Goal: Task Accomplishment & Management: Complete application form

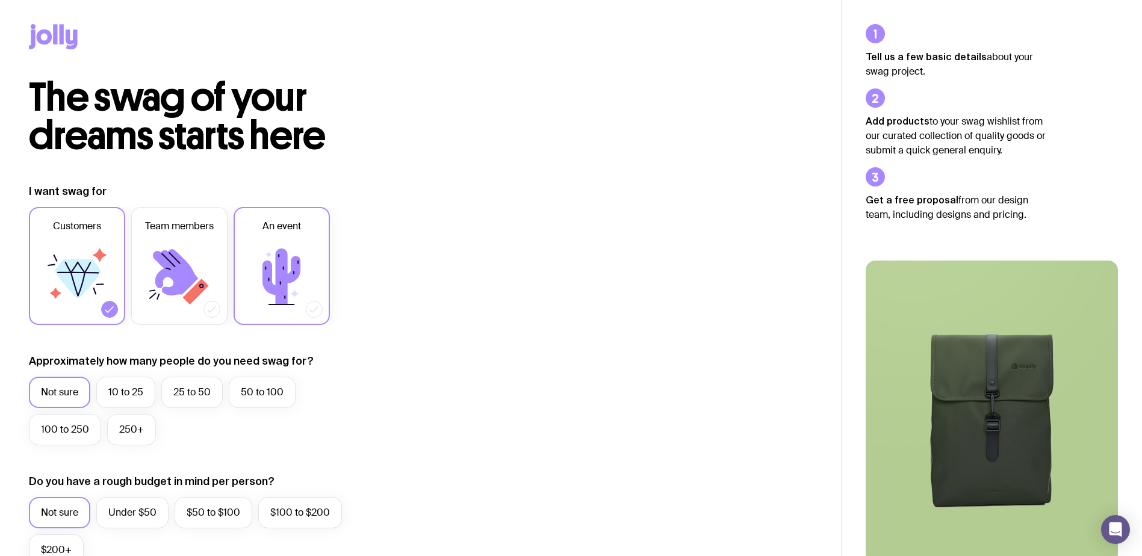
drag, startPoint x: 284, startPoint y: 250, endPoint x: 291, endPoint y: 252, distance: 8.0
click at [283, 250] on icon at bounding box center [281, 277] width 38 height 56
click at [0, 0] on input "An event" at bounding box center [0, 0] width 0 height 0
click at [83, 433] on label "100 to 250" at bounding box center [65, 429] width 72 height 31
click at [0, 0] on input "100 to 250" at bounding box center [0, 0] width 0 height 0
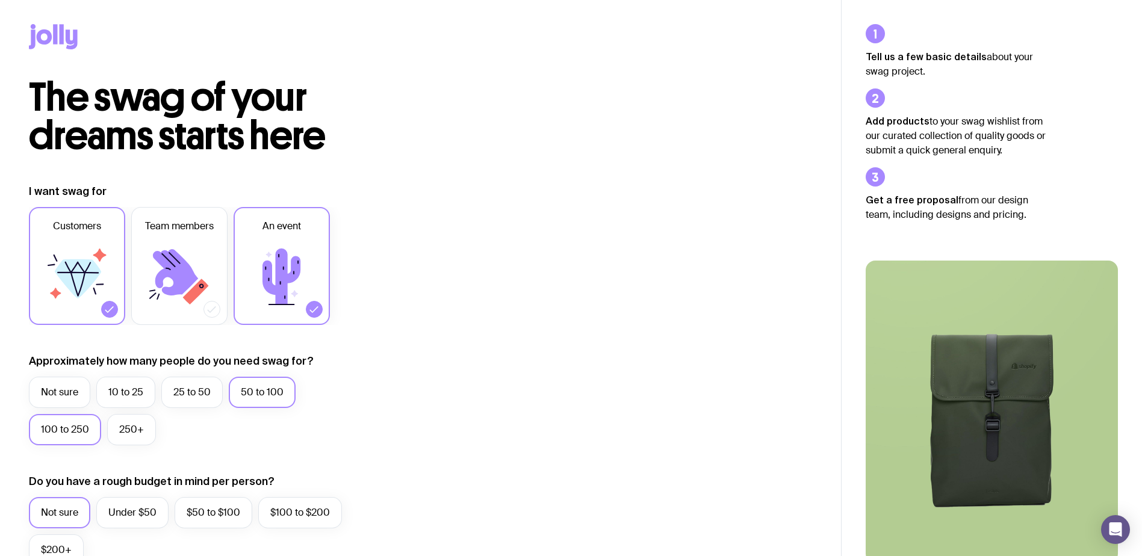
click at [280, 382] on label "50 to 100" at bounding box center [262, 392] width 67 height 31
click at [0, 0] on input "50 to 100" at bounding box center [0, 0] width 0 height 0
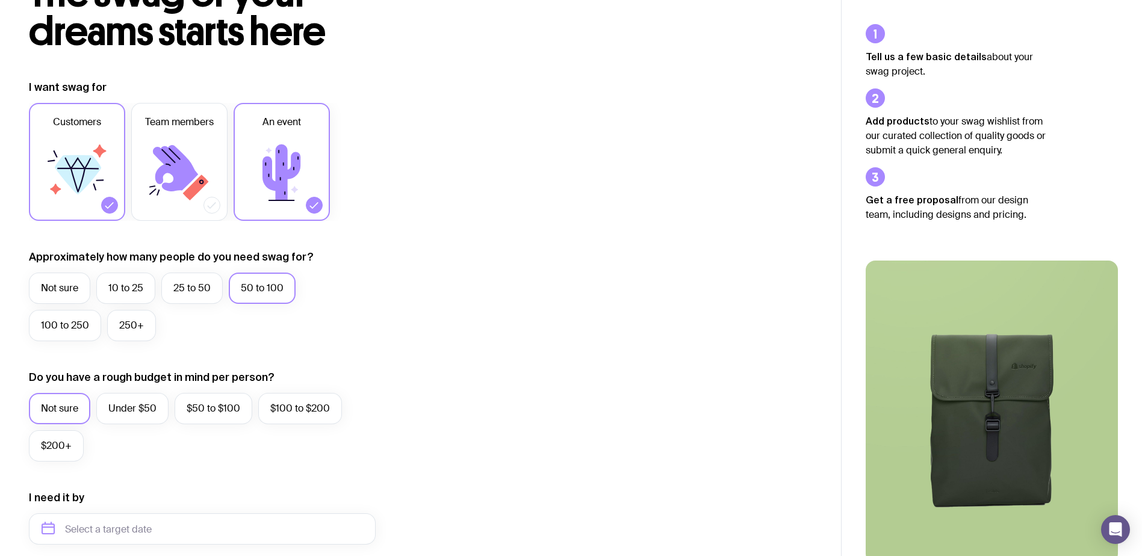
scroll to position [120, 0]
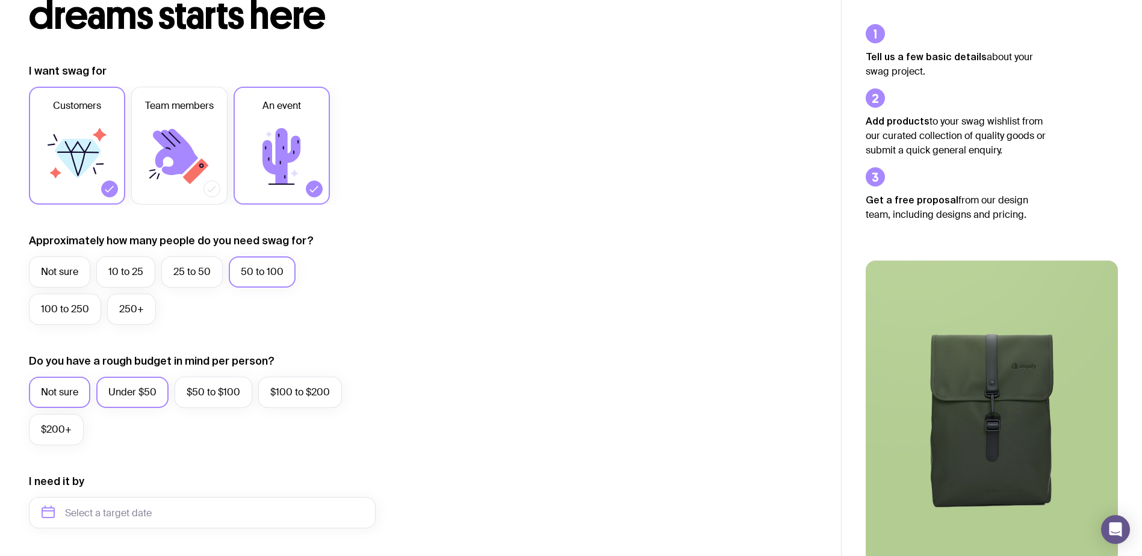
click at [146, 393] on label "Under $50" at bounding box center [132, 392] width 72 height 31
click at [0, 0] on input "Under $50" at bounding box center [0, 0] width 0 height 0
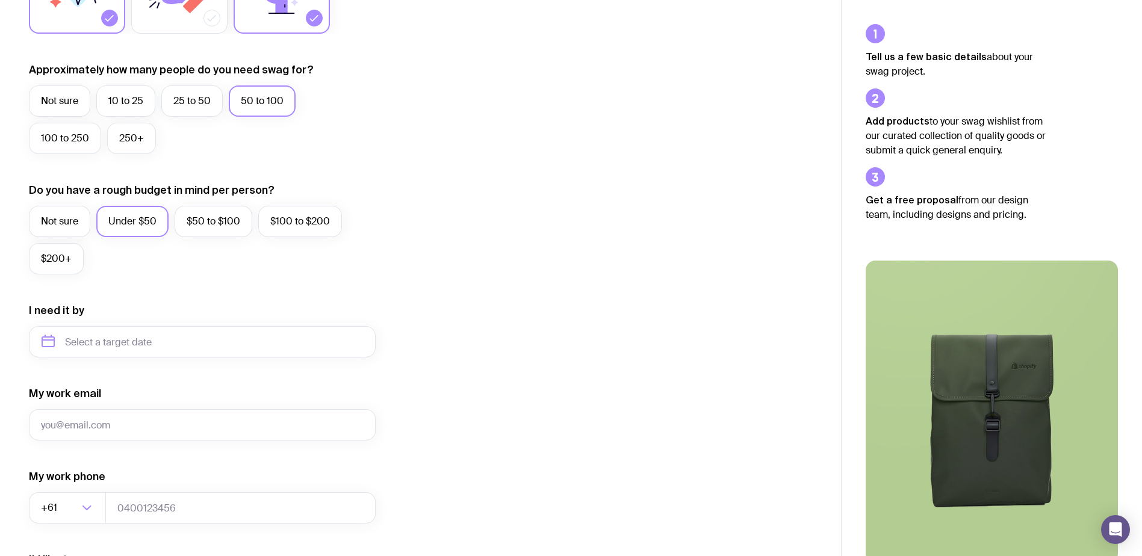
scroll to position [301, 0]
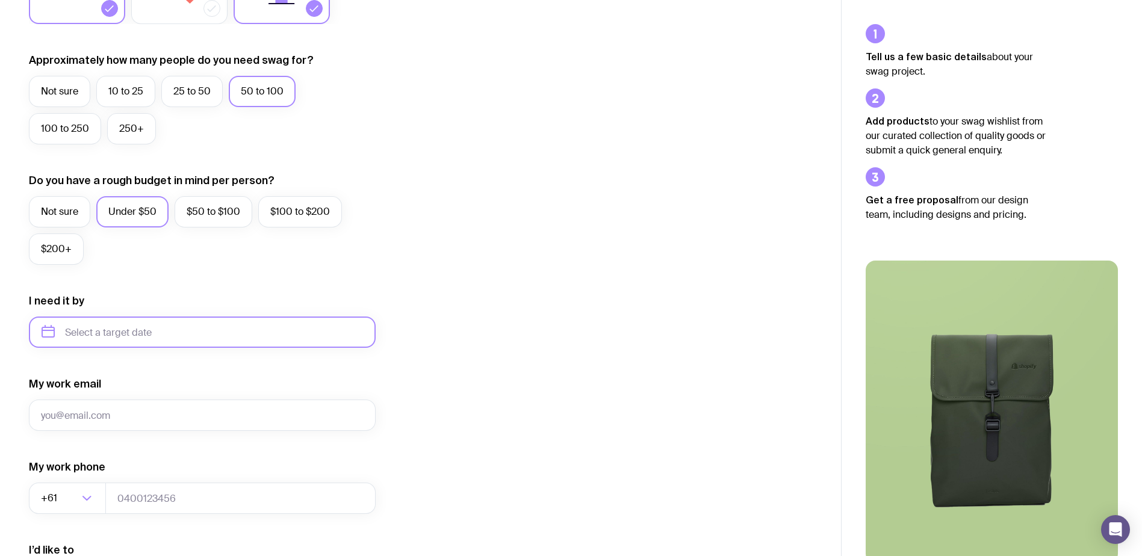
click at [54, 332] on input "text" at bounding box center [202, 332] width 347 height 31
click at [64, 479] on button "Oct" at bounding box center [57, 480] width 44 height 24
type input "[DATE]"
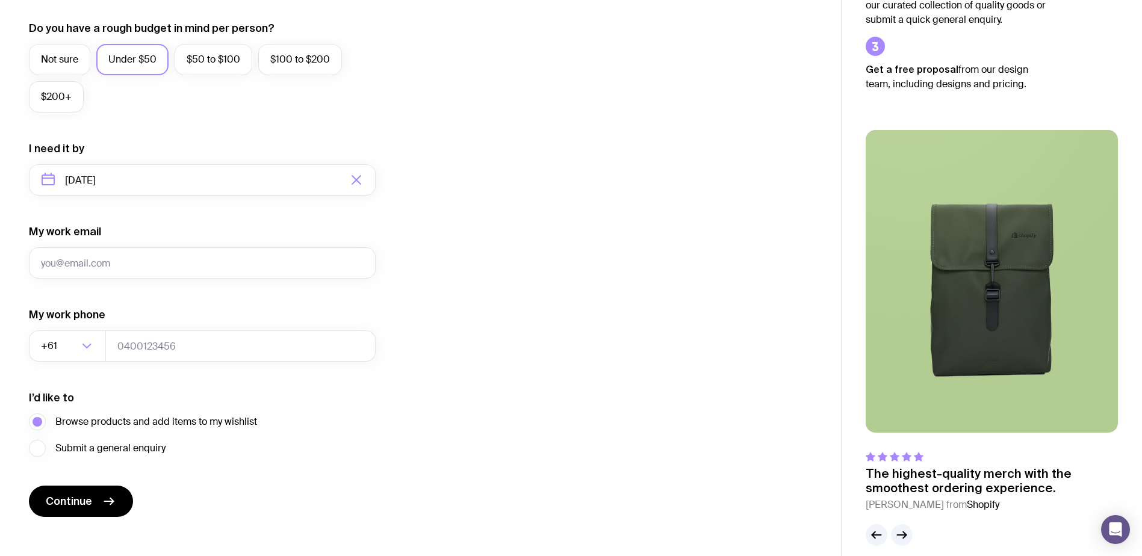
scroll to position [467, 0]
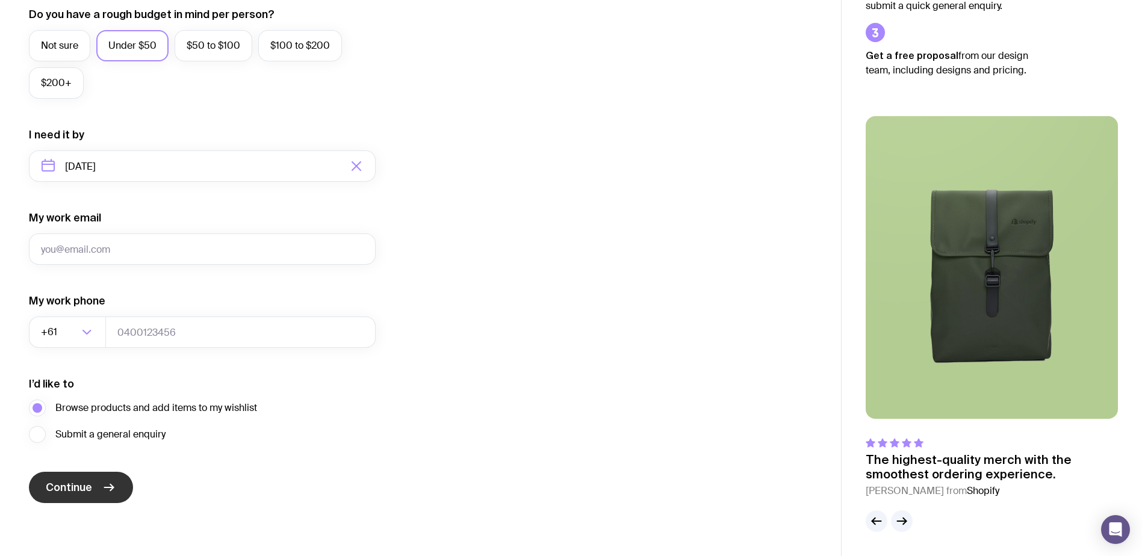
click at [107, 483] on icon "submit" at bounding box center [109, 487] width 14 height 14
click at [144, 433] on span "Submit a general enquiry" at bounding box center [110, 434] width 110 height 14
click at [0, 0] on input "Submit a general enquiry" at bounding box center [0, 0] width 0 height 0
click at [94, 490] on button "Continue" at bounding box center [81, 487] width 104 height 31
click at [244, 258] on input "My work email" at bounding box center [202, 249] width 347 height 31
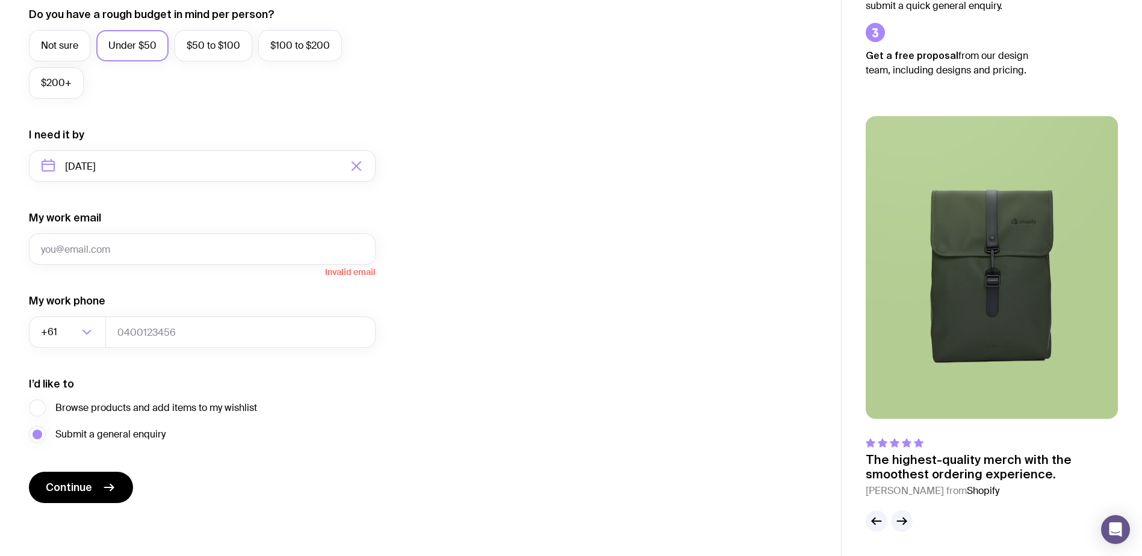
click at [550, 267] on div "I want swag for Customers Team members An event Approximately how many people d…" at bounding box center [420, 110] width 783 height 786
click at [184, 246] on input "My work email" at bounding box center [202, 249] width 347 height 31
type input "[EMAIL_ADDRESS][DOMAIN_NAME]"
click at [103, 470] on form "I want swag for Customers Team members An event Approximately how many people d…" at bounding box center [202, 110] width 347 height 786
click at [127, 473] on form "I want swag for Customers Team members An event Approximately how many people d…" at bounding box center [202, 110] width 347 height 786
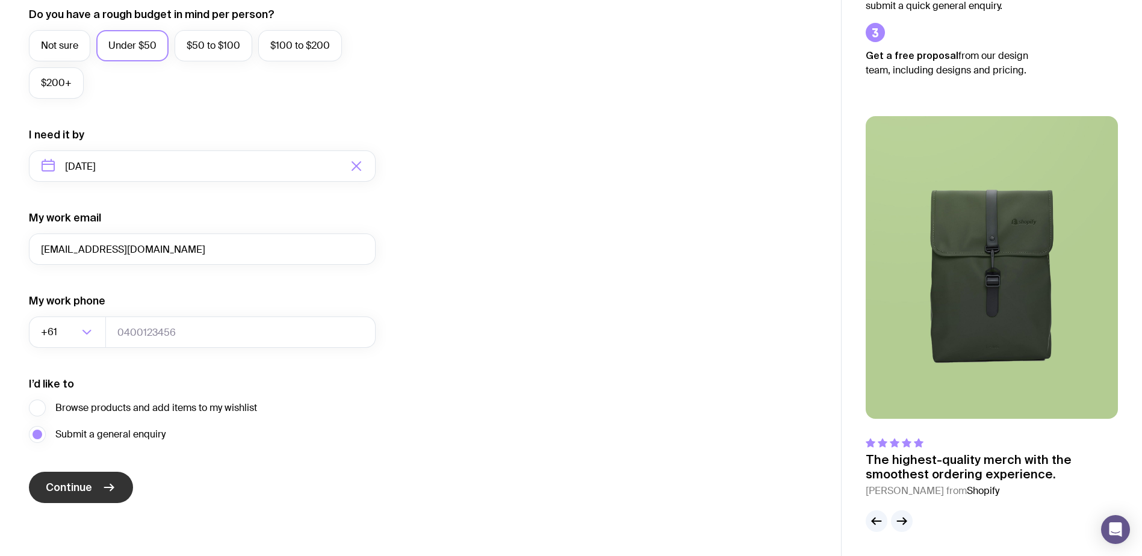
click at [45, 483] on button "Continue" at bounding box center [81, 487] width 104 height 31
click at [169, 334] on input "tel" at bounding box center [240, 332] width 270 height 31
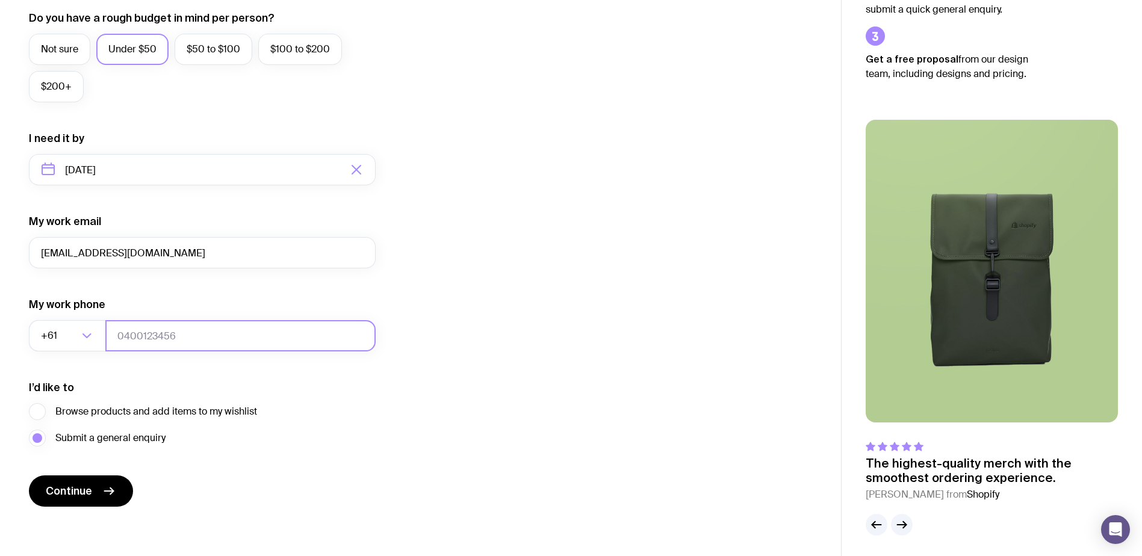
scroll to position [0, 0]
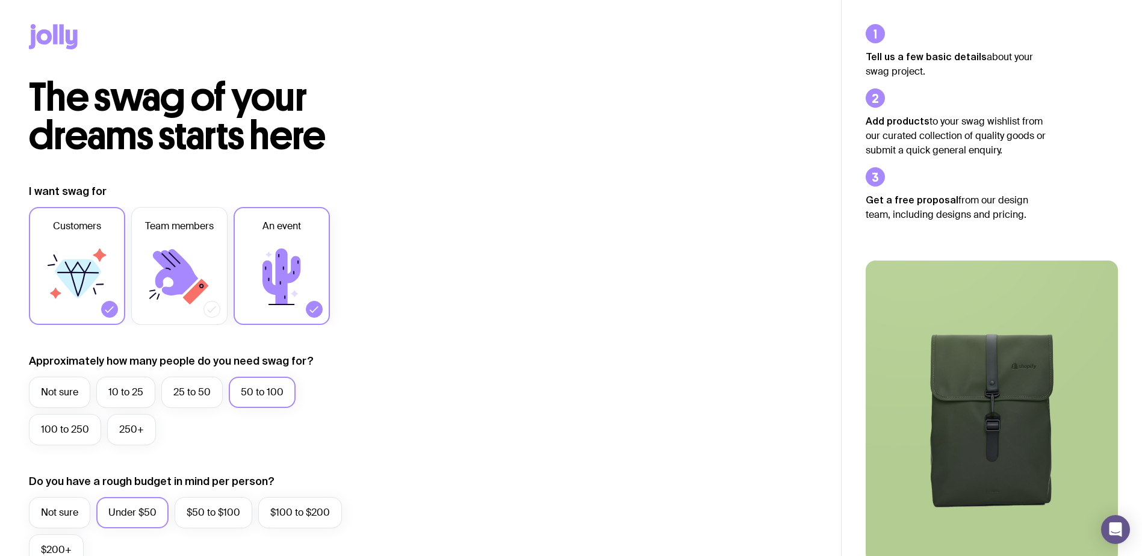
click at [54, 34] on icon at bounding box center [55, 34] width 4 height 20
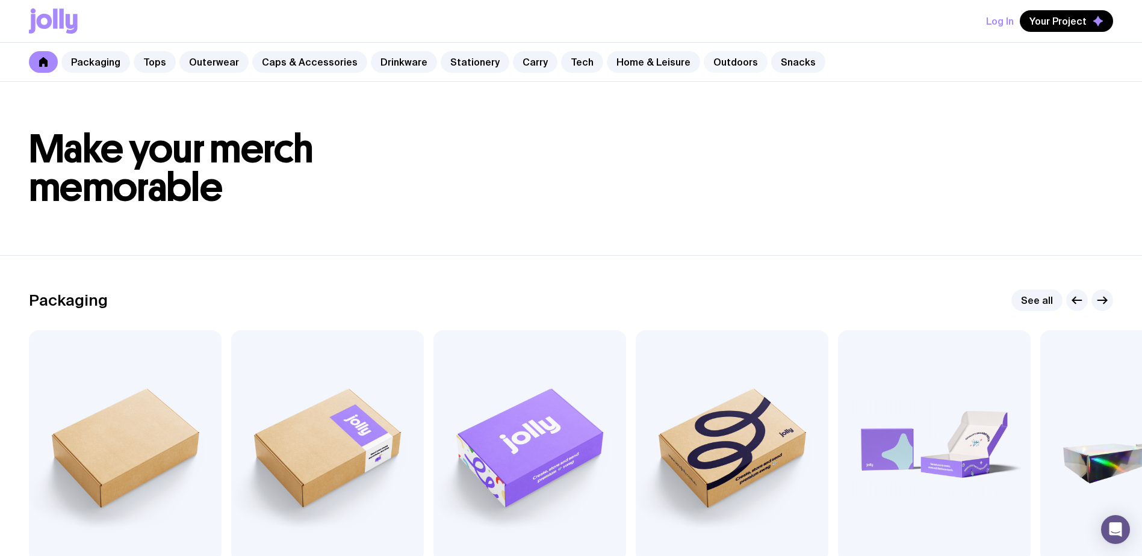
click at [721, 64] on link "Outdoors" at bounding box center [736, 62] width 64 height 22
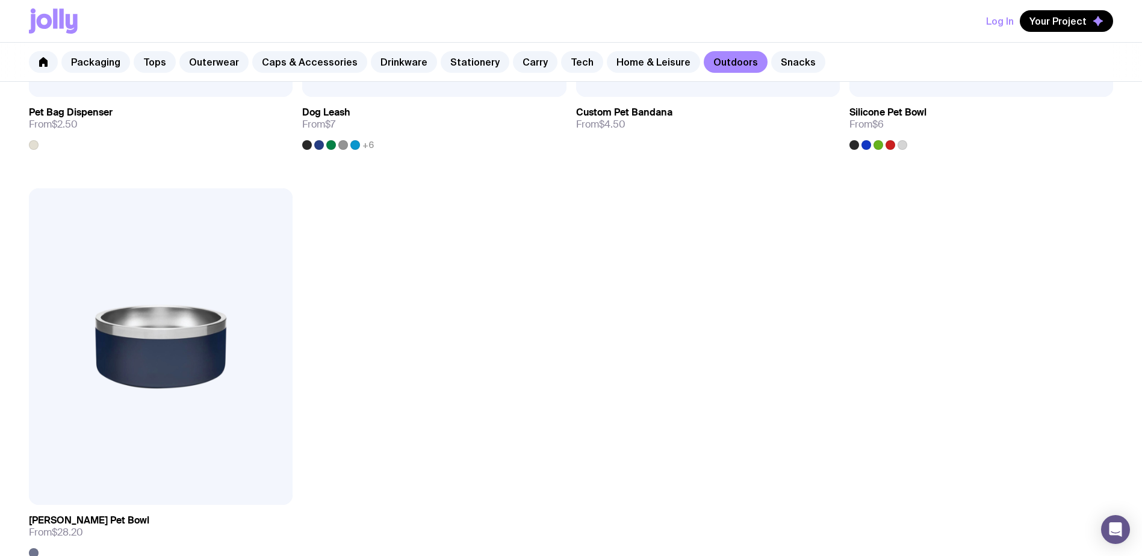
scroll to position [2228, 0]
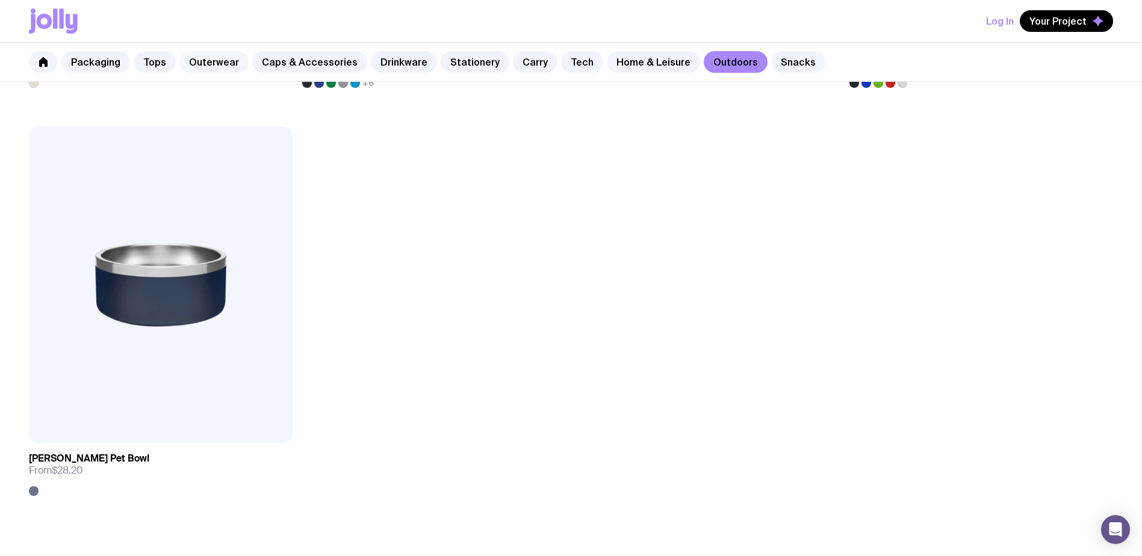
click at [198, 65] on link "Outerwear" at bounding box center [213, 62] width 69 height 22
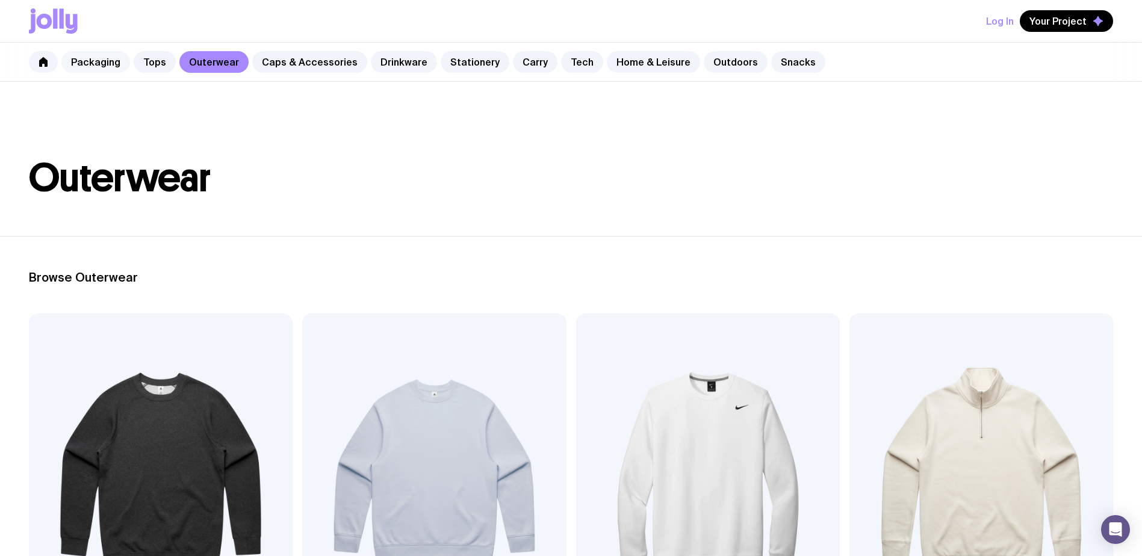
click at [100, 70] on link "Packaging" at bounding box center [95, 62] width 69 height 22
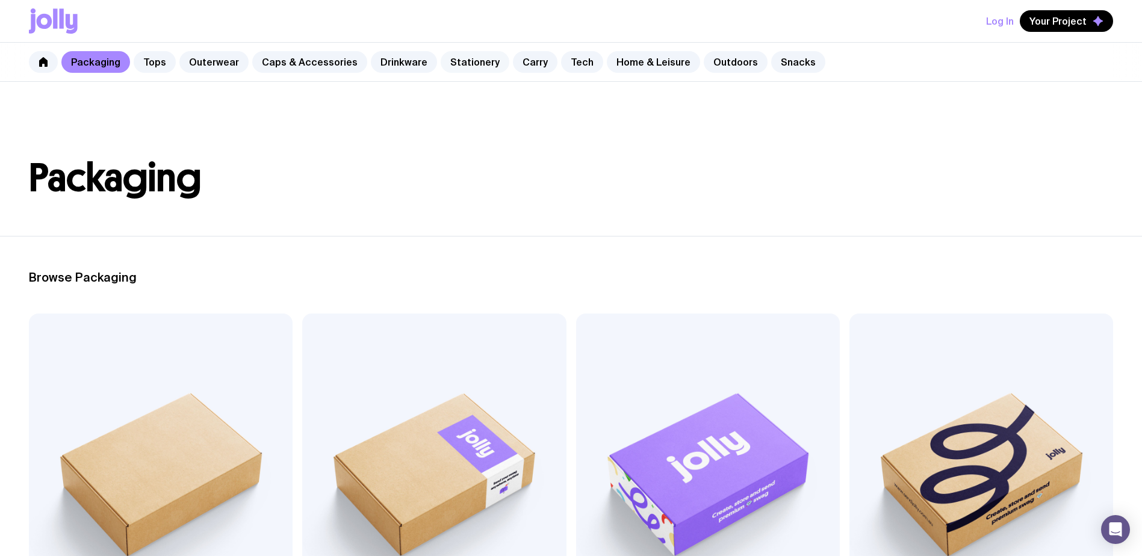
click at [449, 64] on link "Stationery" at bounding box center [475, 62] width 69 height 22
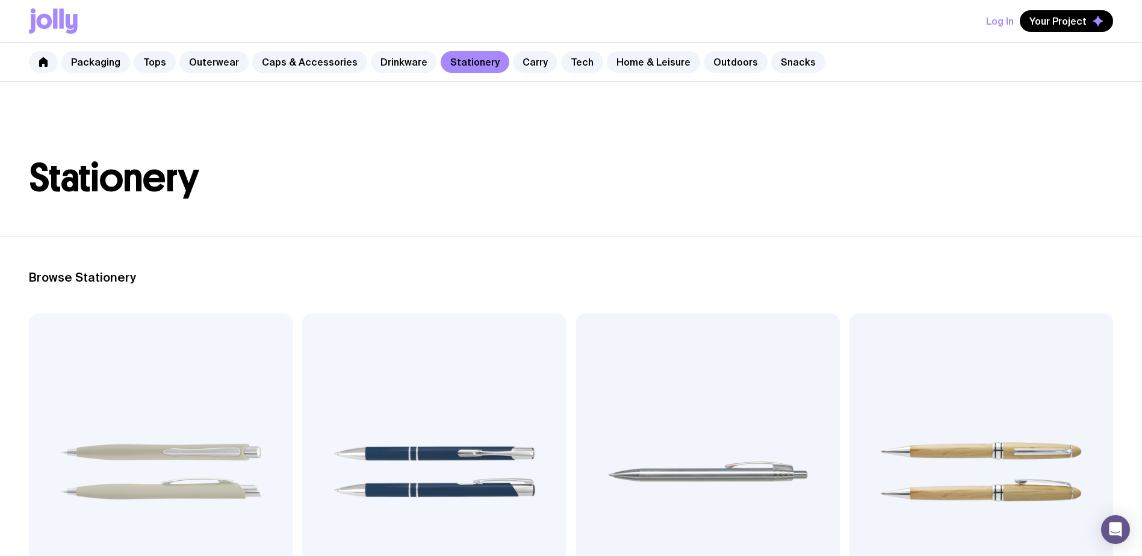
click at [400, 60] on link "Drinkware" at bounding box center [404, 62] width 66 height 22
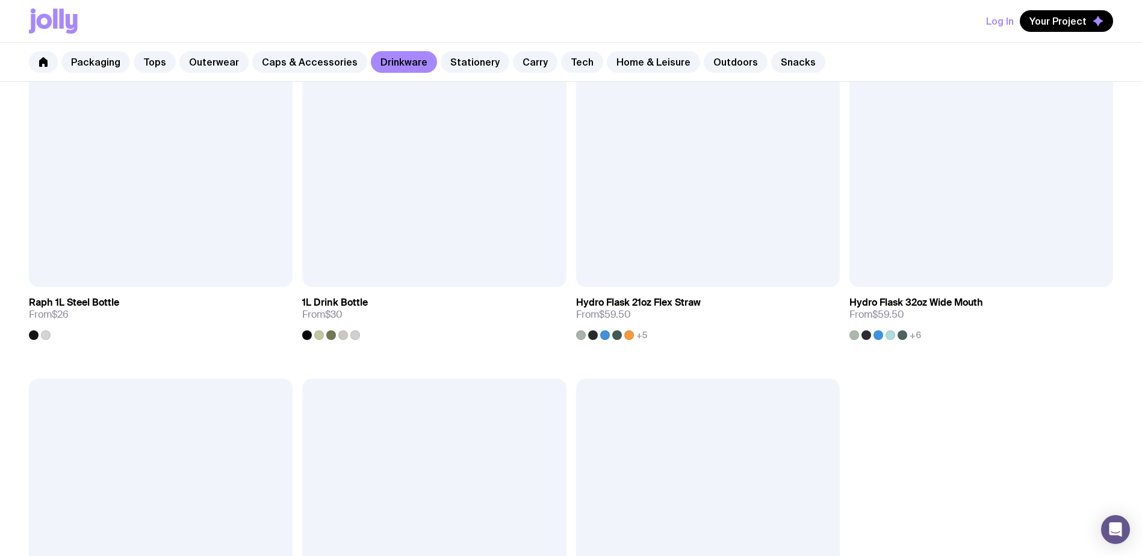
scroll to position [2288, 0]
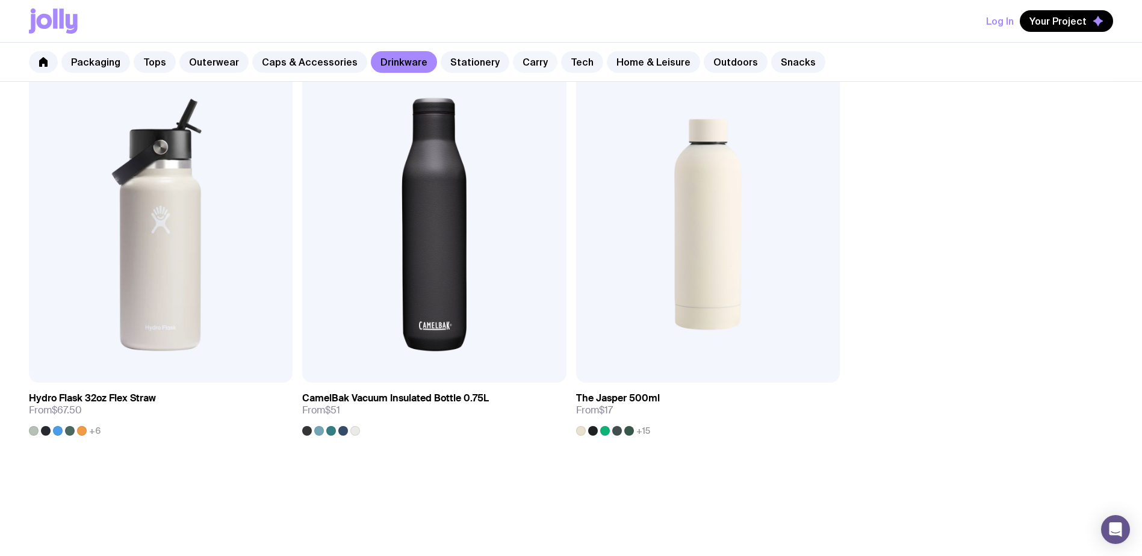
click at [522, 57] on link "Carry" at bounding box center [535, 62] width 45 height 22
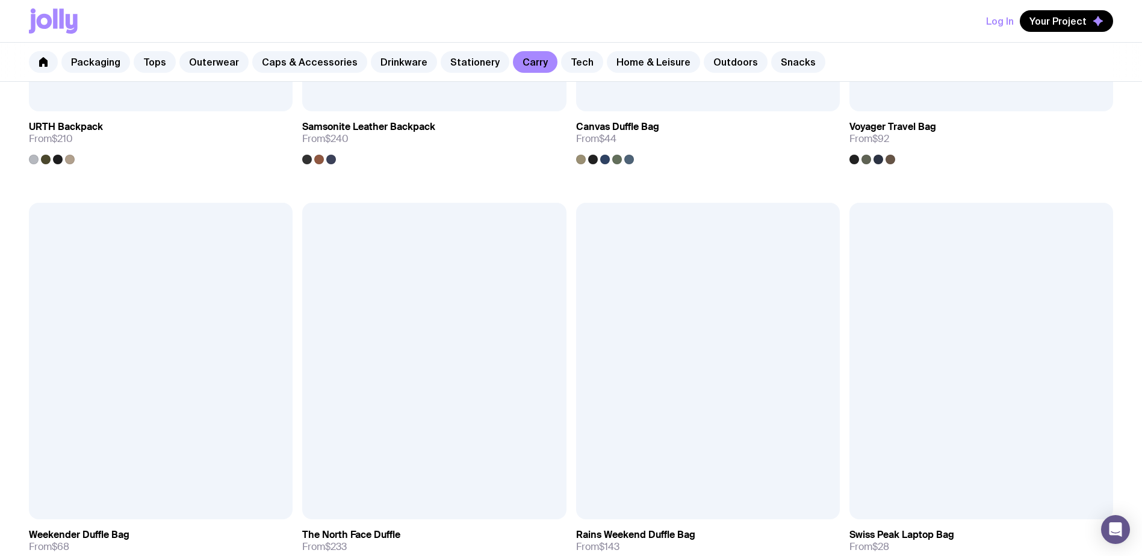
scroll to position [2107, 0]
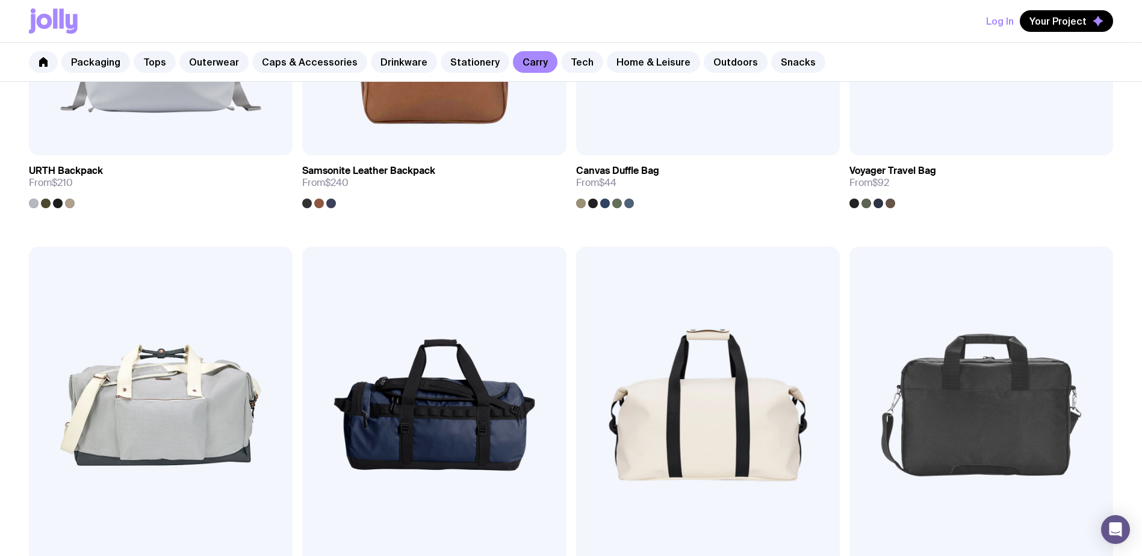
click at [559, 47] on div "Packaging Tops Outerwear Caps & Accessories Drinkware Stationery Carry Tech Hom…" at bounding box center [571, 62] width 1142 height 39
click at [564, 57] on link "Tech" at bounding box center [582, 62] width 42 height 22
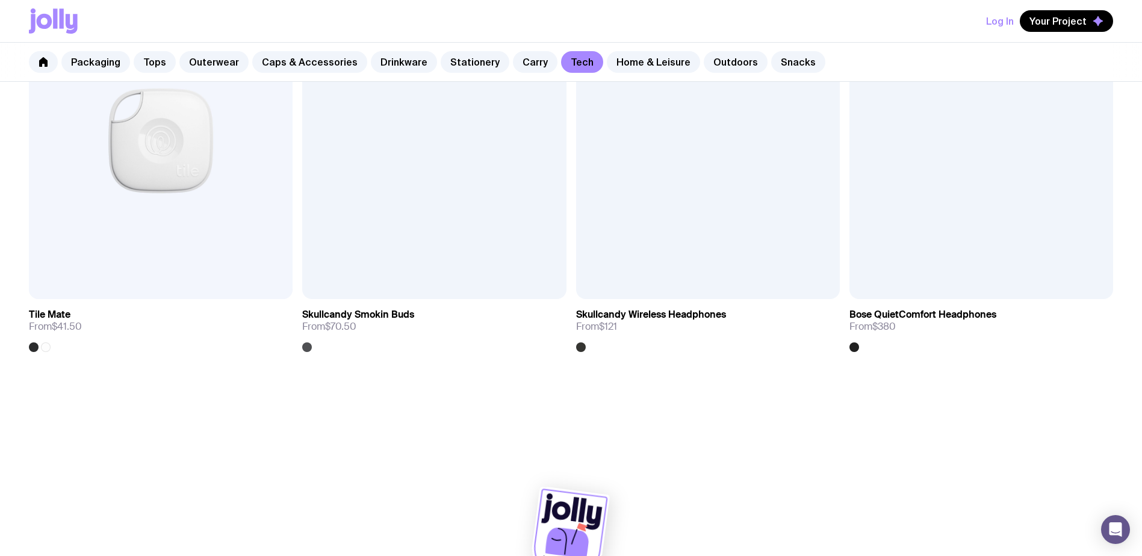
scroll to position [2780, 0]
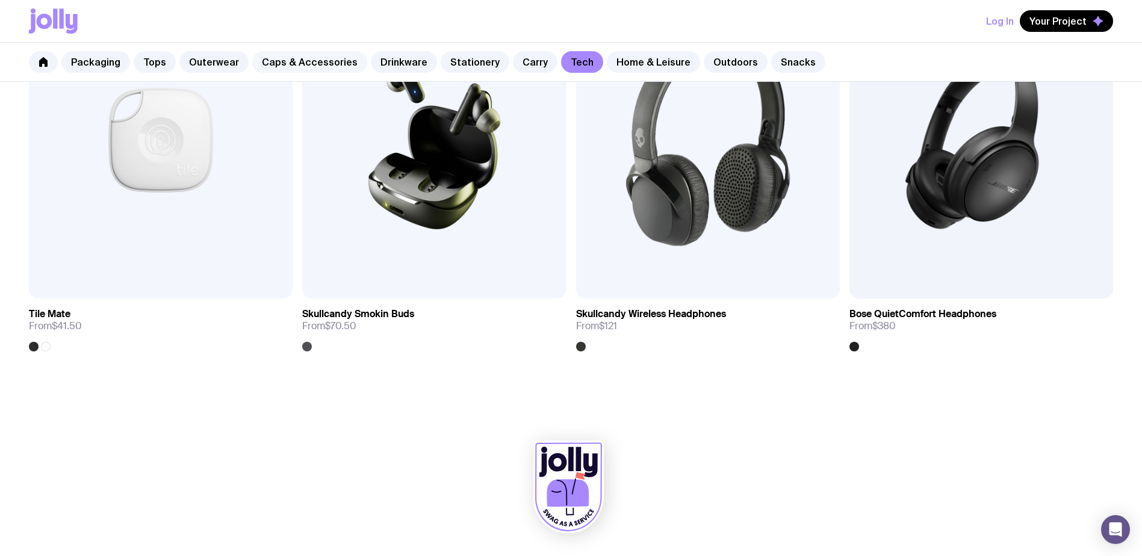
click at [314, 64] on link "Caps & Accessories" at bounding box center [309, 62] width 115 height 22
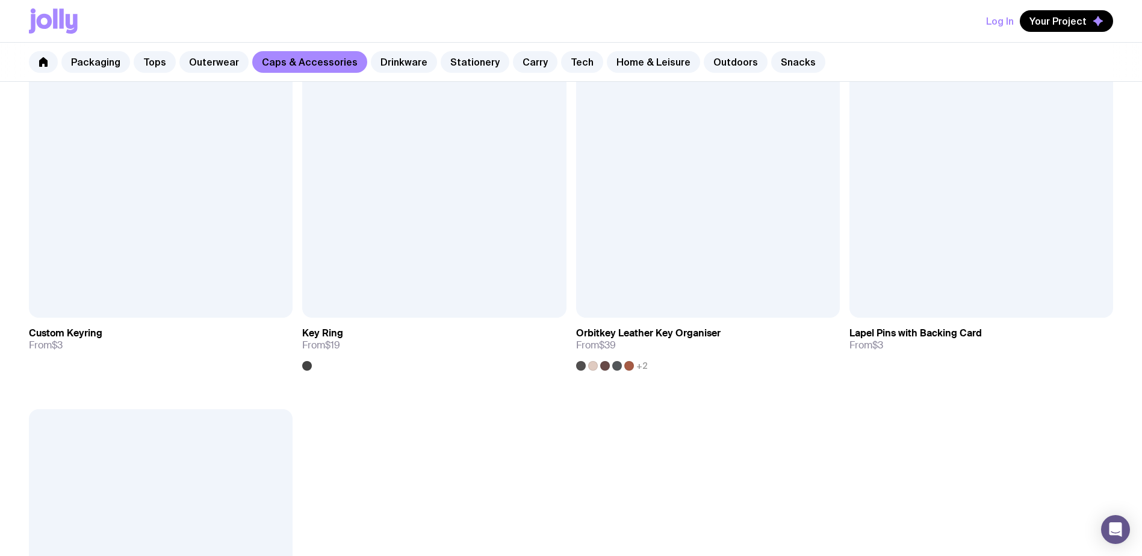
scroll to position [2349, 0]
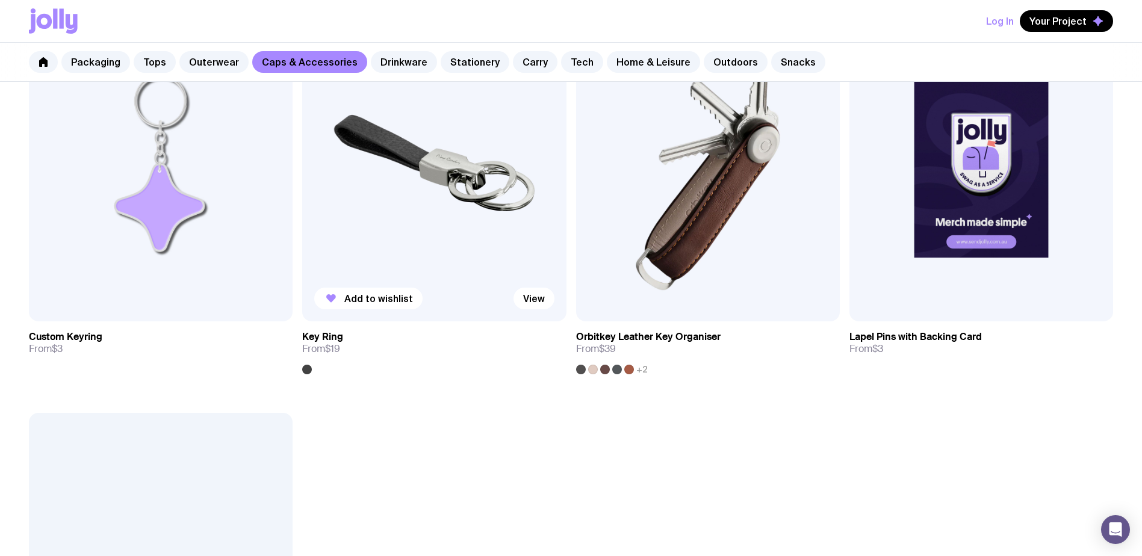
click at [491, 197] on img at bounding box center [434, 163] width 264 height 317
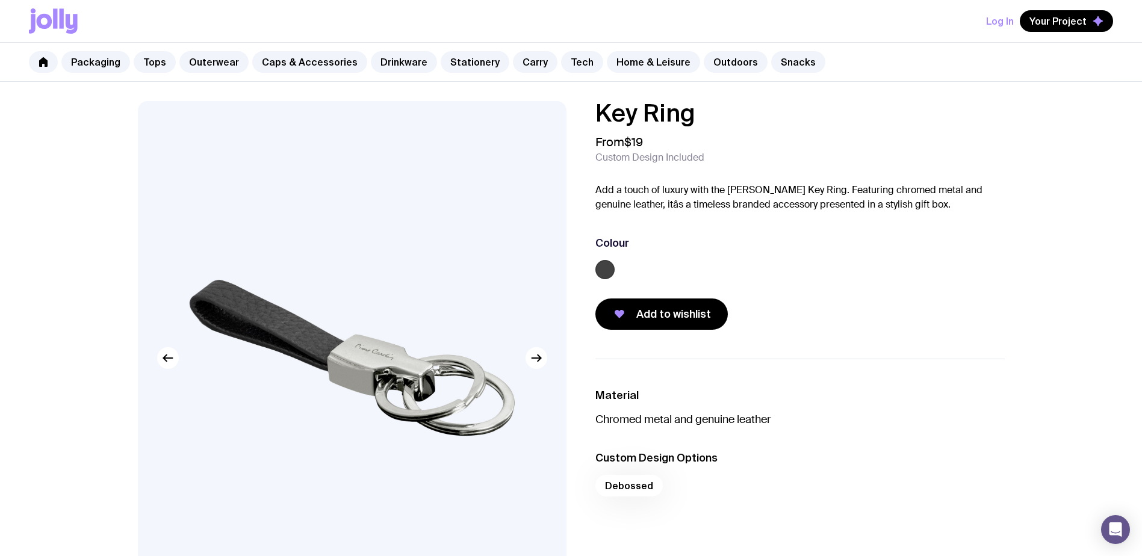
scroll to position [361, 0]
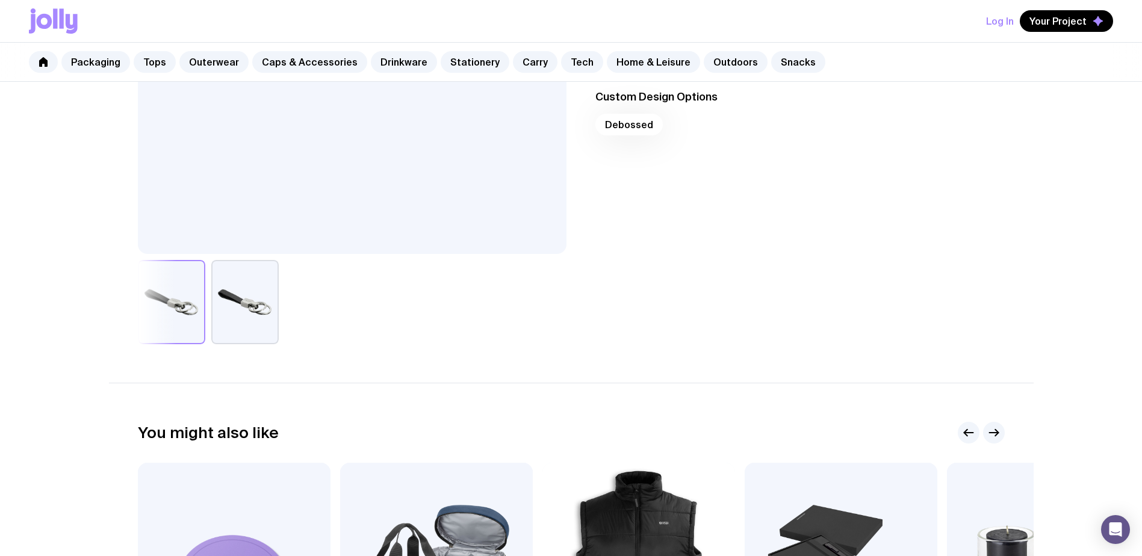
click at [259, 305] on button "button" at bounding box center [244, 302] width 67 height 84
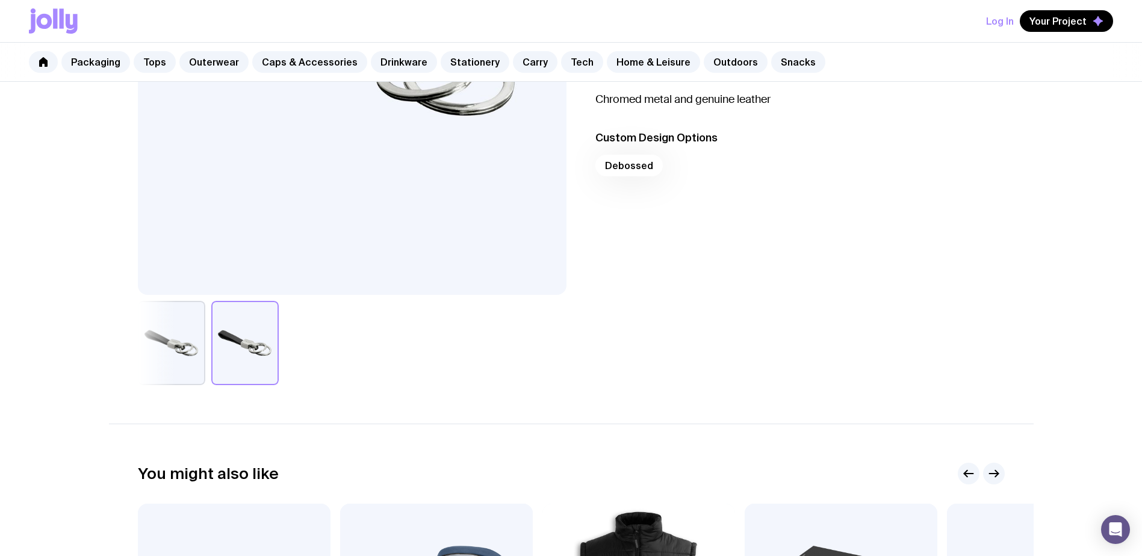
scroll to position [301, 0]
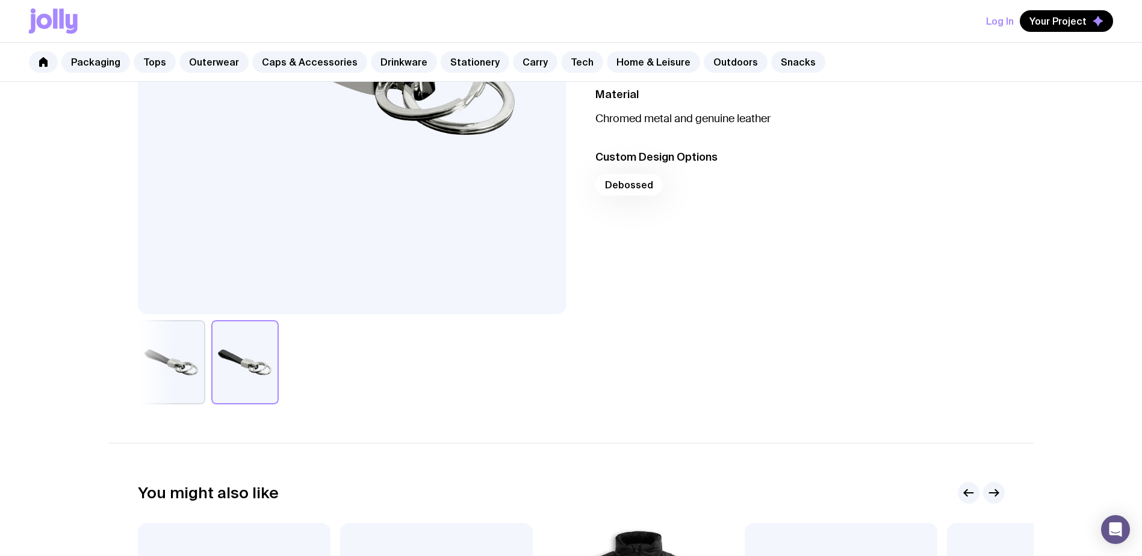
click at [631, 185] on div "Debossed" at bounding box center [799, 188] width 409 height 29
drag, startPoint x: 631, startPoint y: 185, endPoint x: 637, endPoint y: 188, distance: 6.5
click at [637, 188] on div "Debossed" at bounding box center [799, 188] width 409 height 29
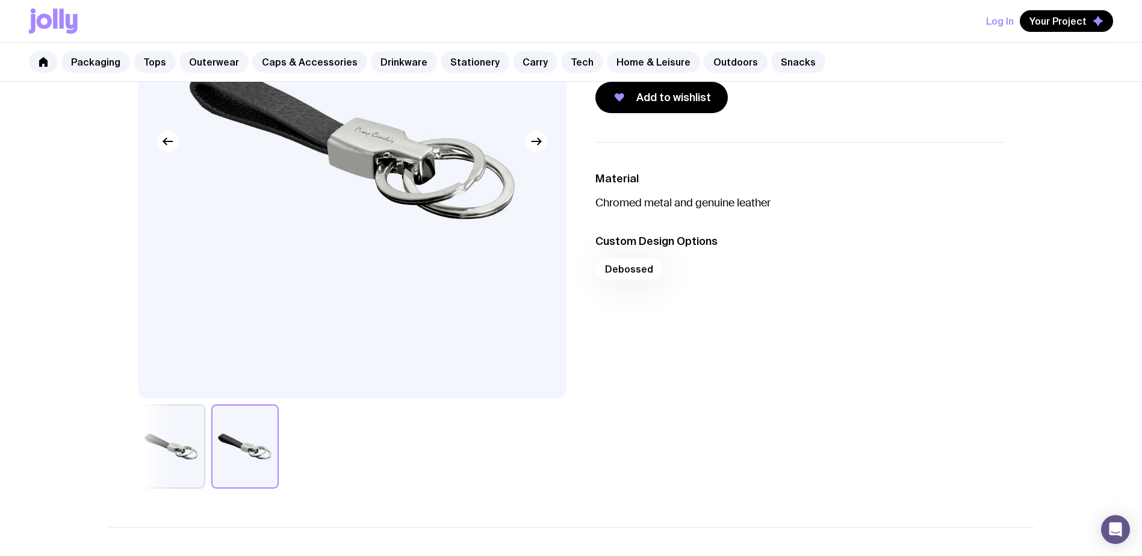
scroll to position [120, 0]
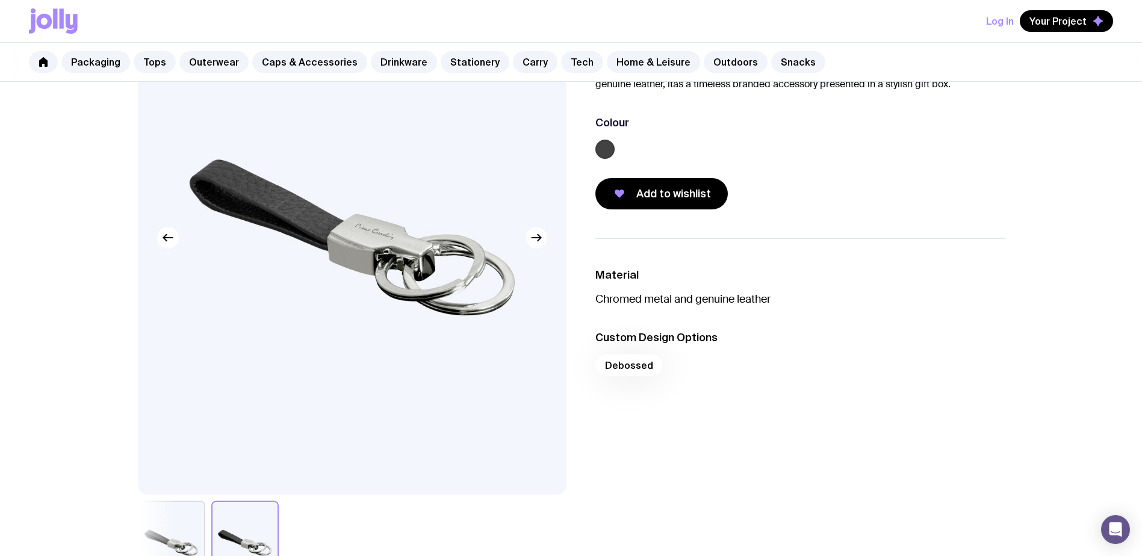
click at [536, 248] on button "button" at bounding box center [537, 238] width 22 height 22
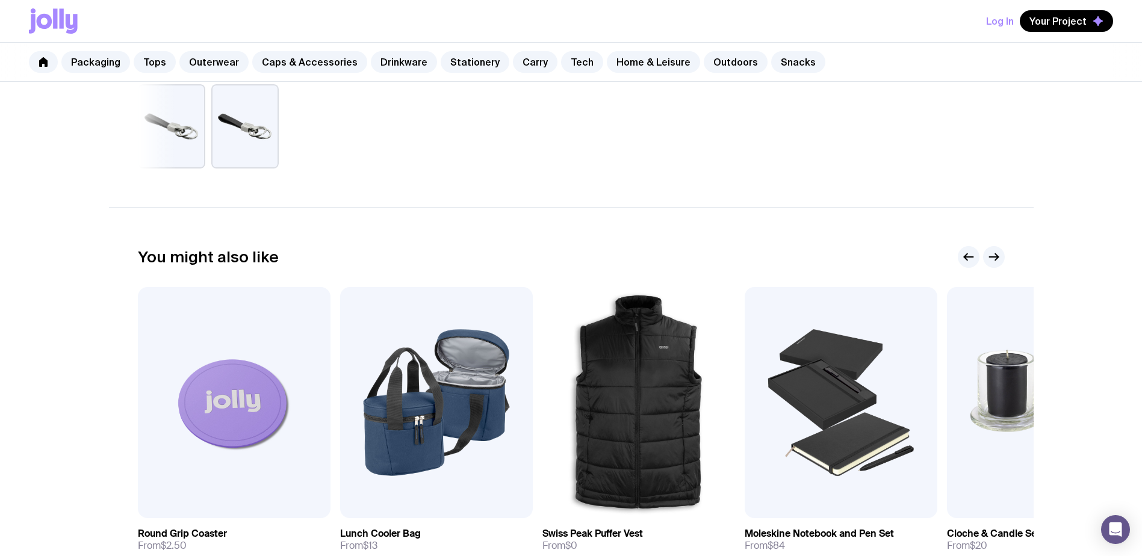
scroll to position [662, 0]
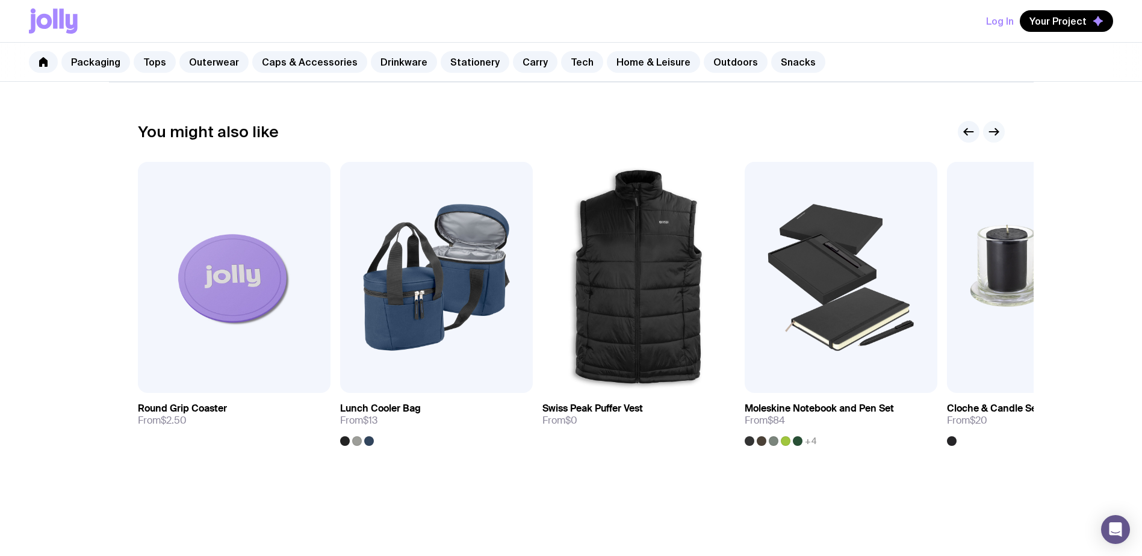
click at [997, 128] on icon "button" at bounding box center [994, 132] width 14 height 14
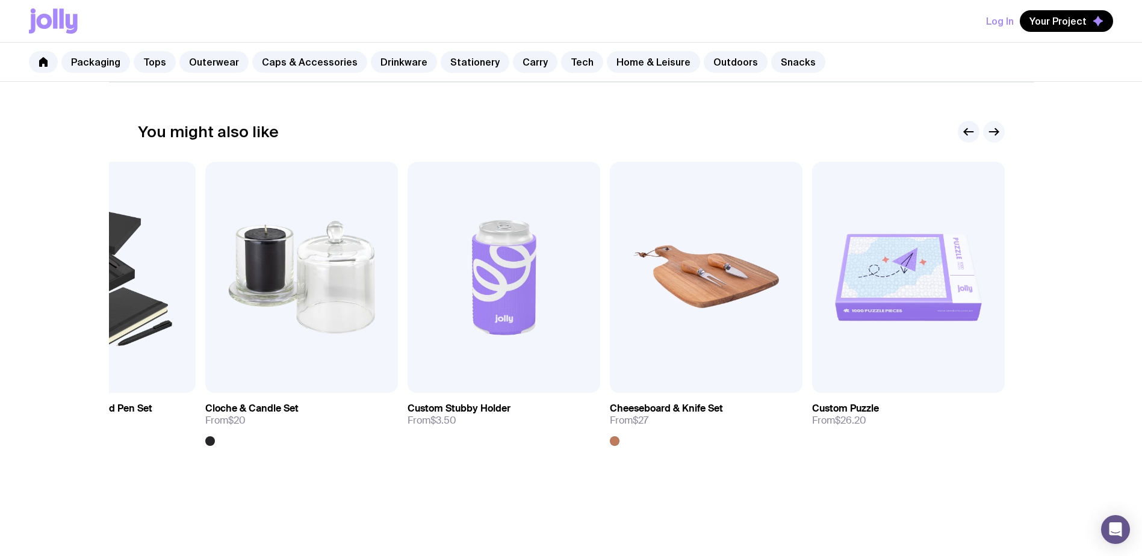
click at [997, 128] on icon "button" at bounding box center [994, 132] width 14 height 14
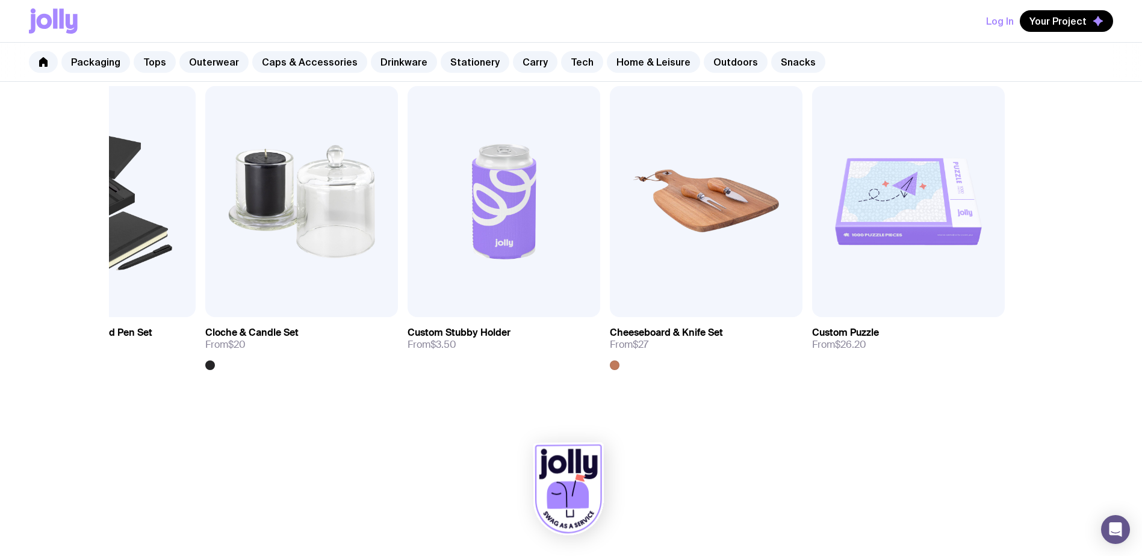
scroll to position [742, 0]
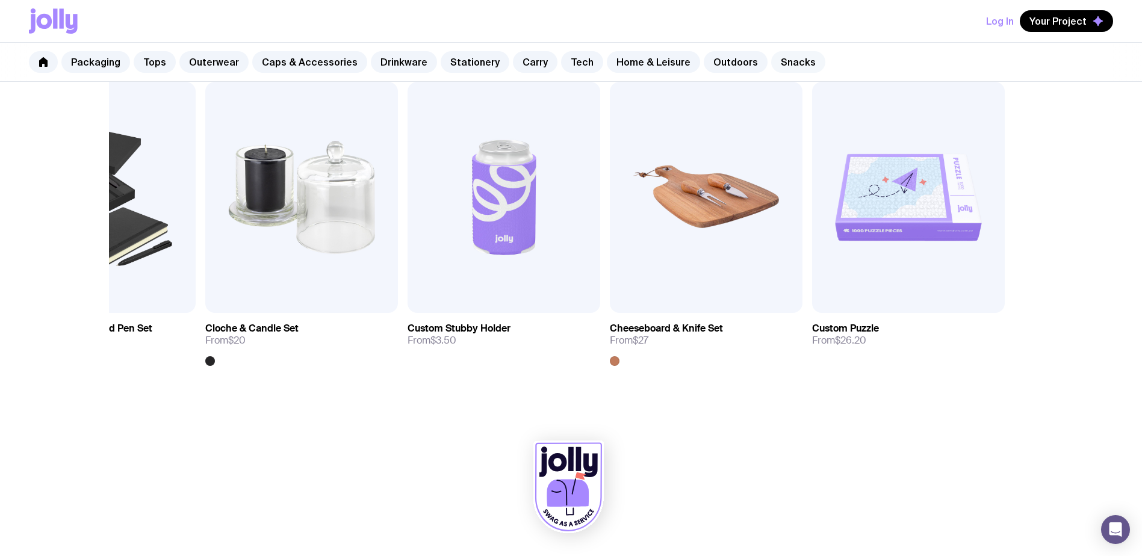
click at [778, 66] on link "Snacks" at bounding box center [798, 62] width 54 height 22
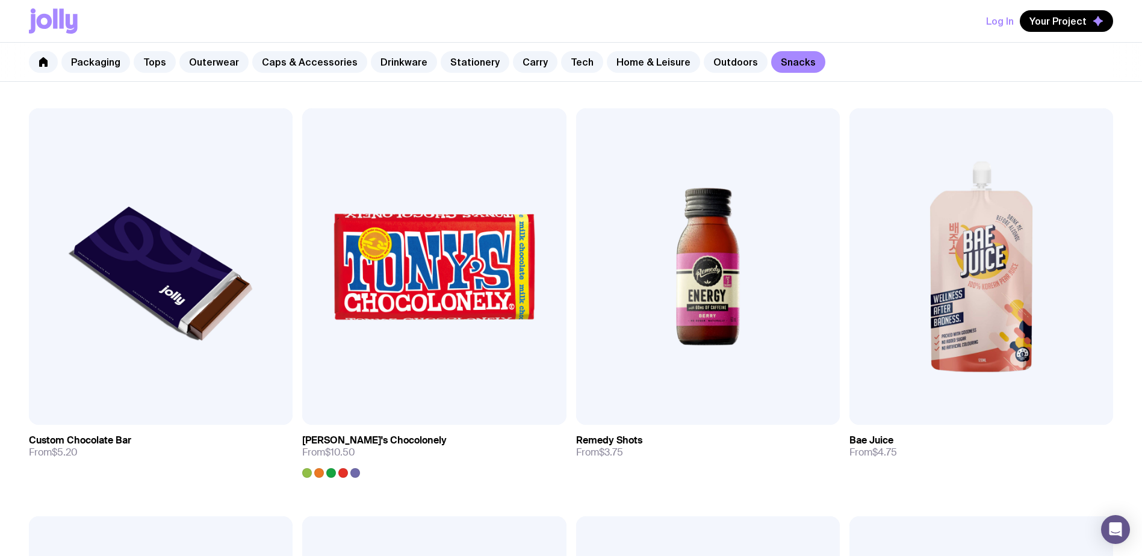
scroll to position [662, 0]
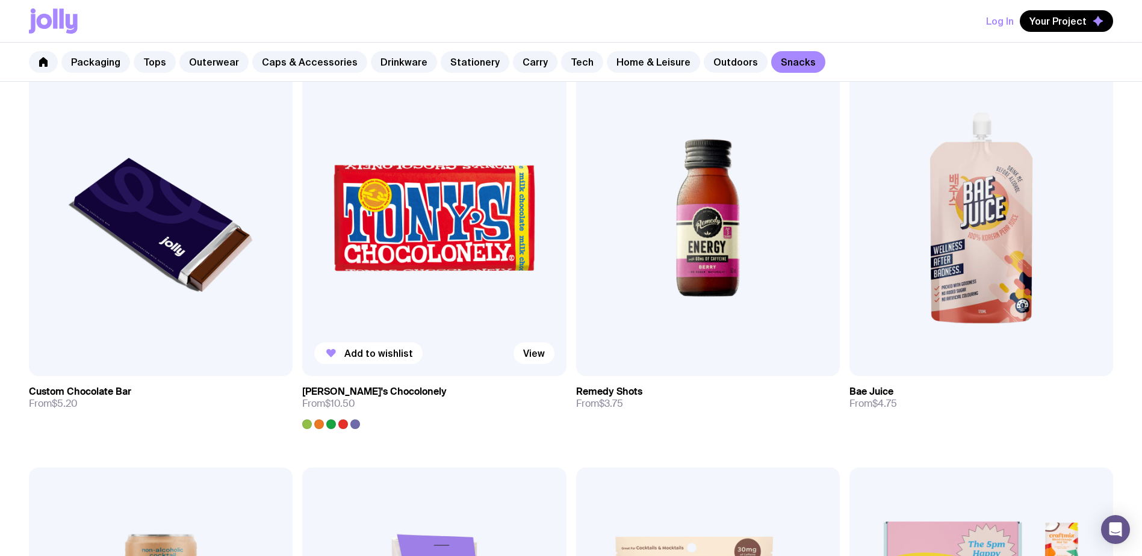
click at [508, 248] on img at bounding box center [434, 218] width 264 height 317
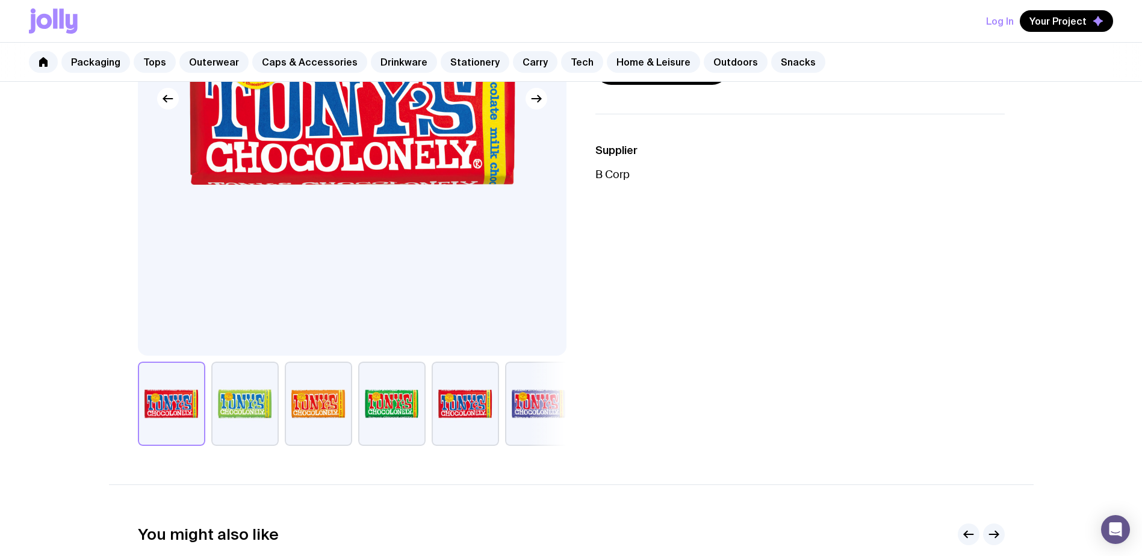
scroll to position [181, 0]
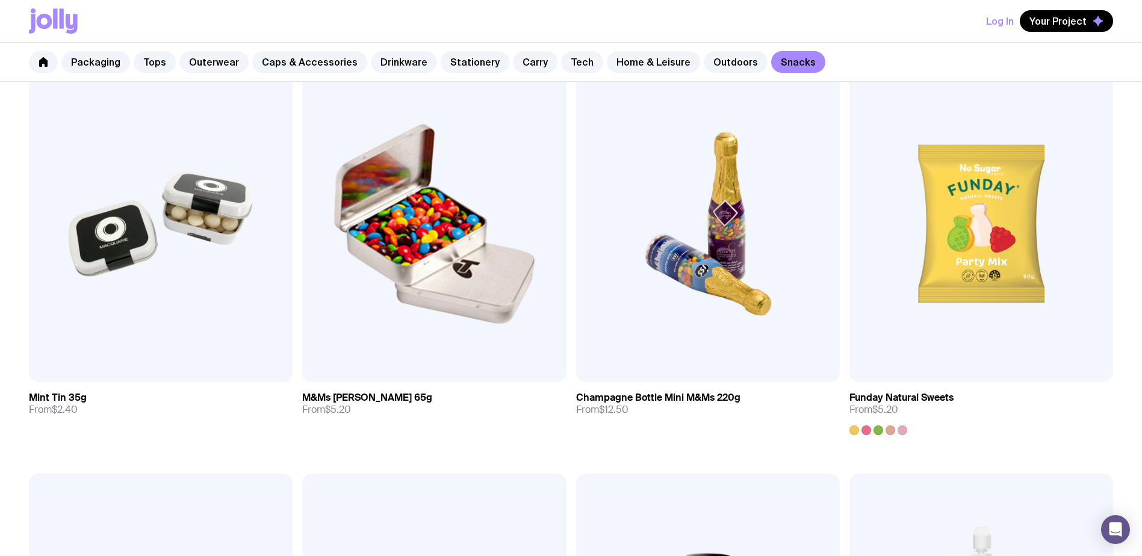
scroll to position [245, 0]
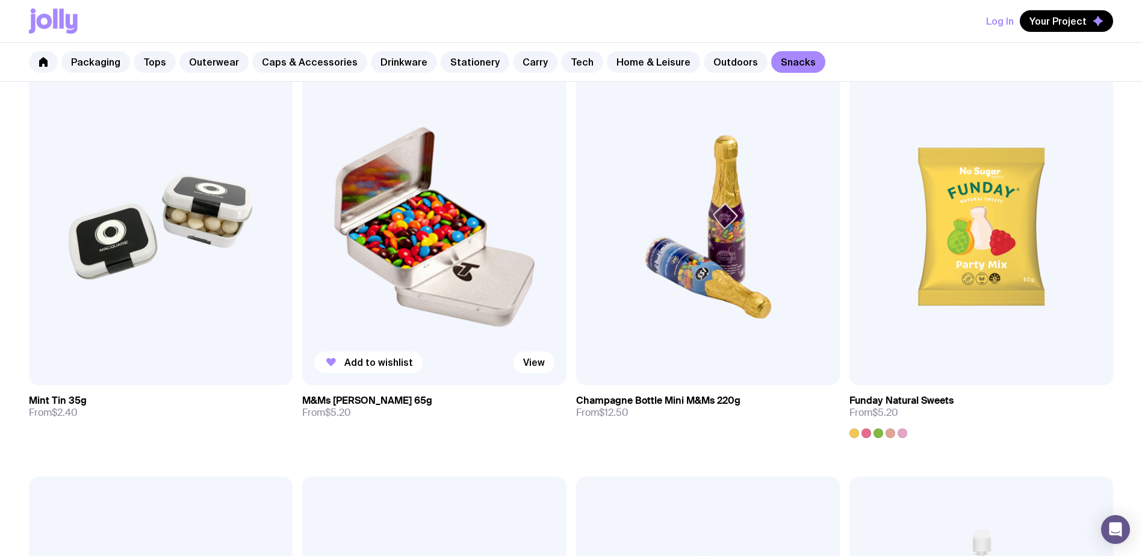
click at [472, 241] on img at bounding box center [434, 227] width 264 height 317
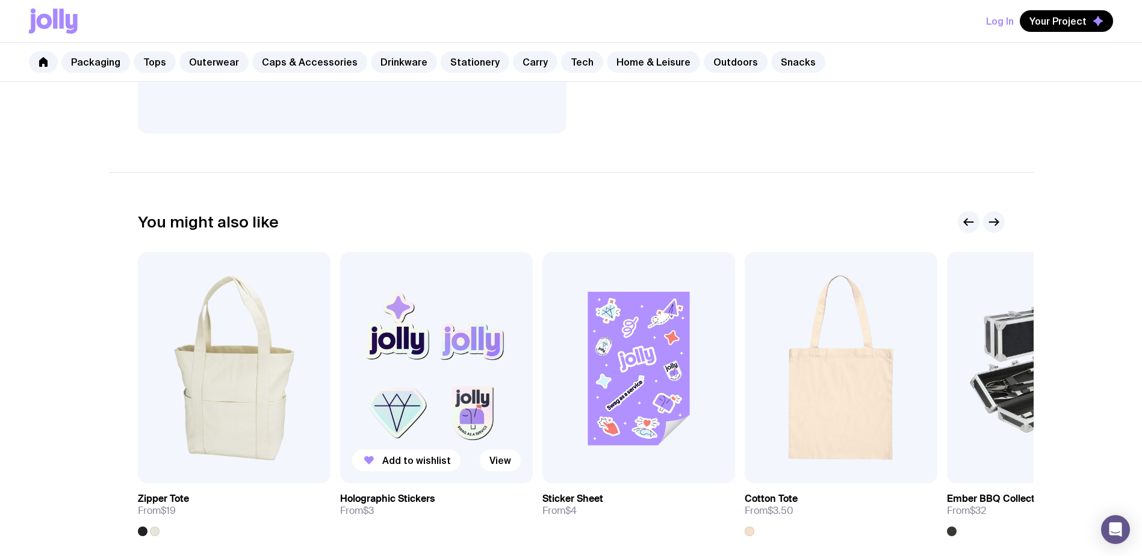
scroll to position [542, 0]
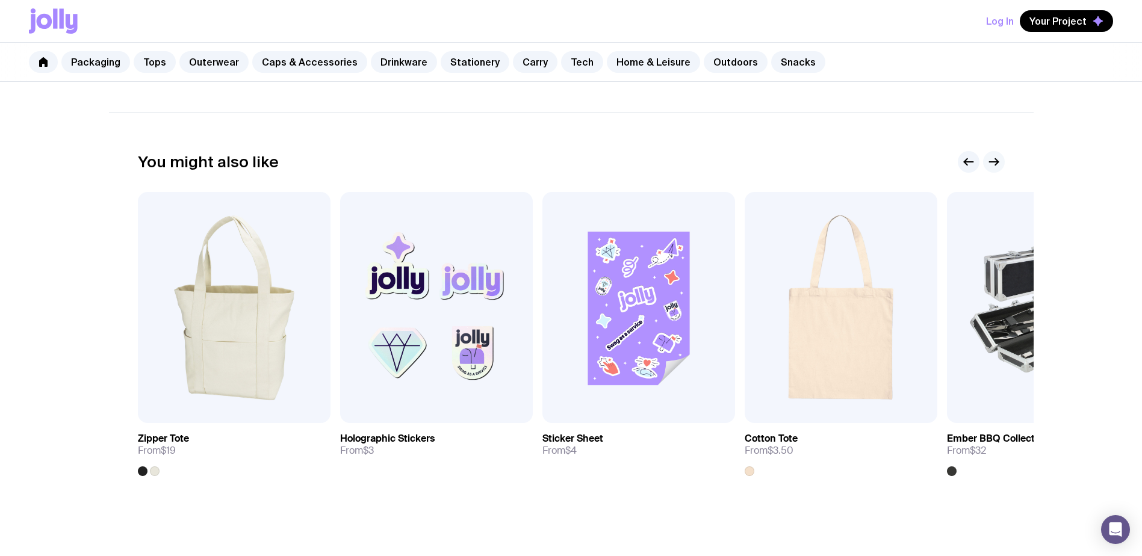
click at [996, 167] on icon "button" at bounding box center [994, 162] width 14 height 14
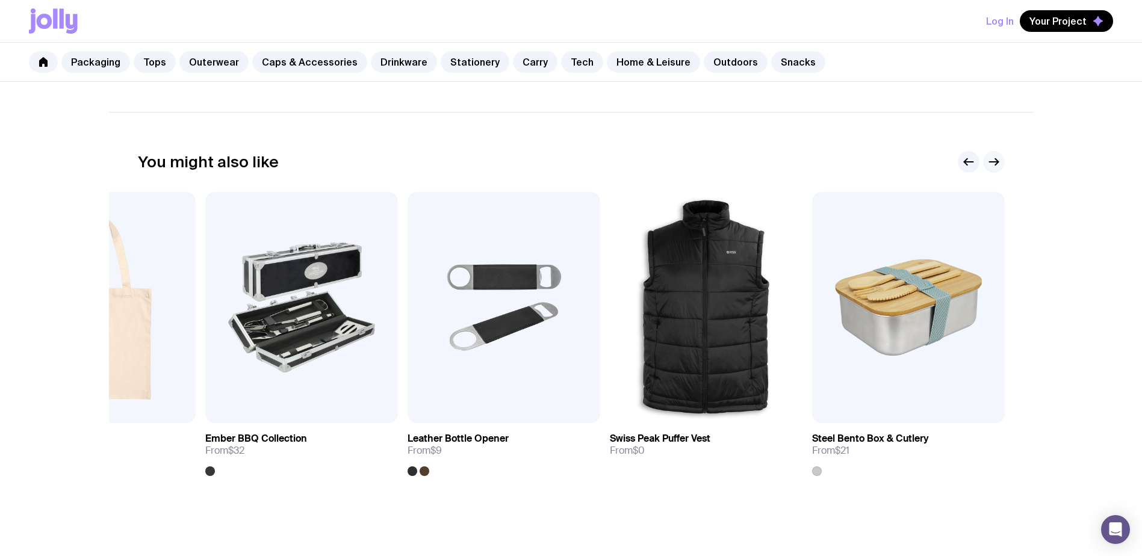
click at [993, 165] on icon "button" at bounding box center [994, 162] width 14 height 14
click at [957, 276] on img at bounding box center [908, 307] width 193 height 231
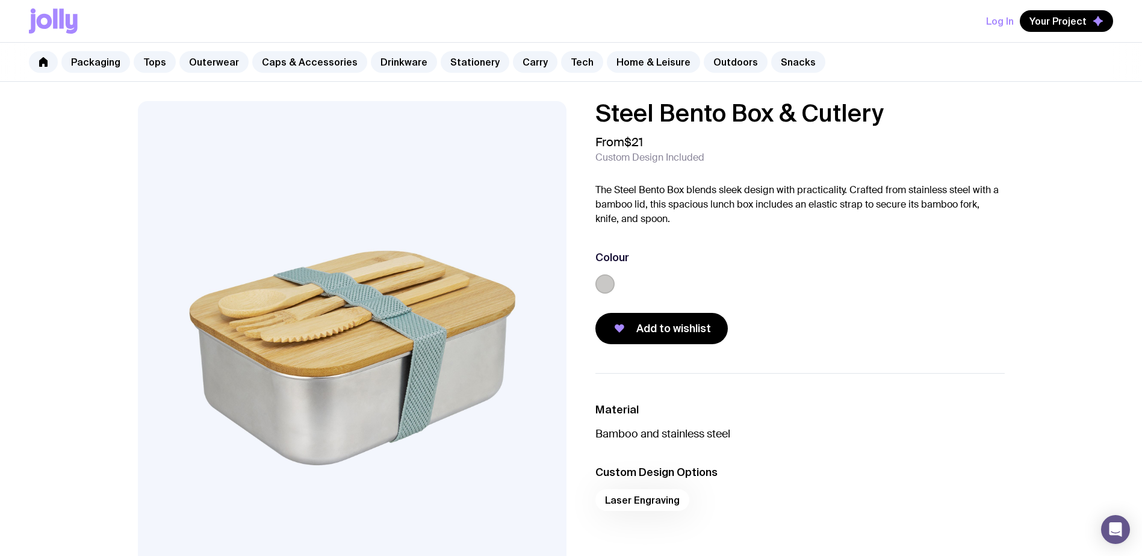
click at [653, 497] on div "Laser Engraving" at bounding box center [799, 503] width 409 height 29
click at [668, 334] on span "Add to wishlist" at bounding box center [673, 328] width 75 height 14
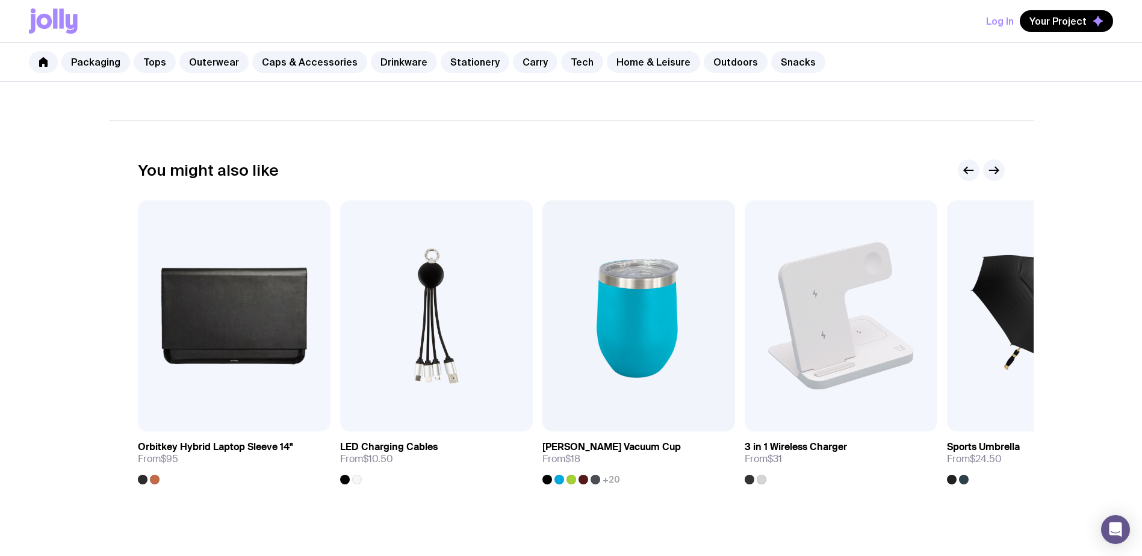
scroll to position [602, 0]
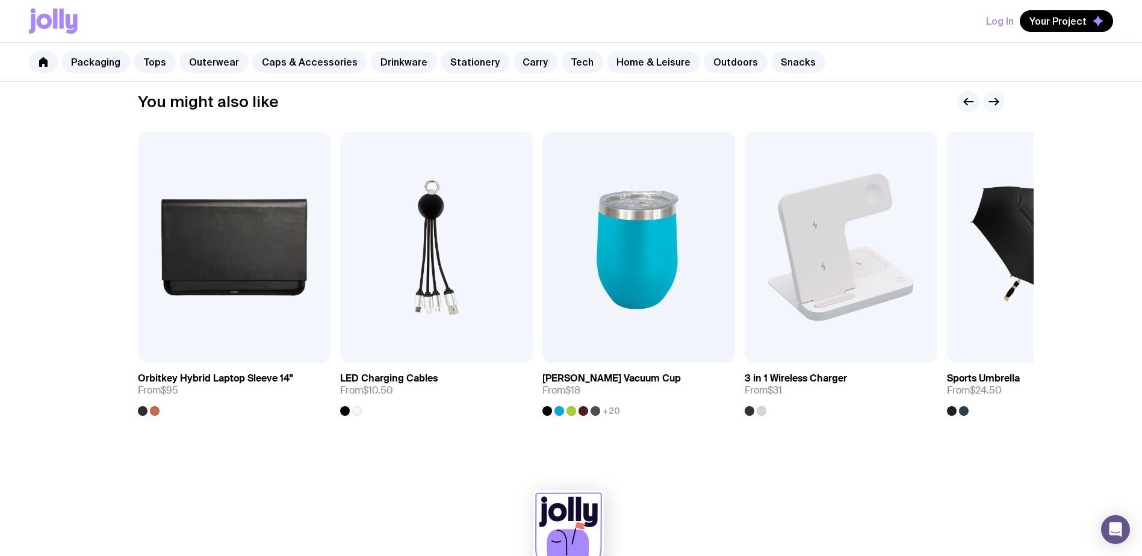
click at [998, 105] on icon "button" at bounding box center [994, 102] width 14 height 14
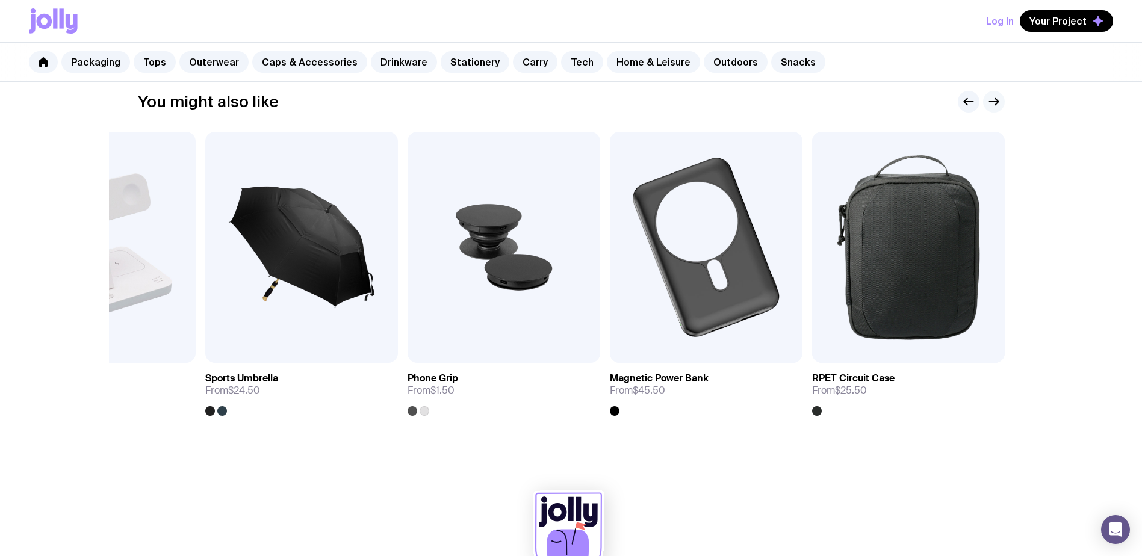
click at [998, 105] on icon "button" at bounding box center [994, 102] width 14 height 14
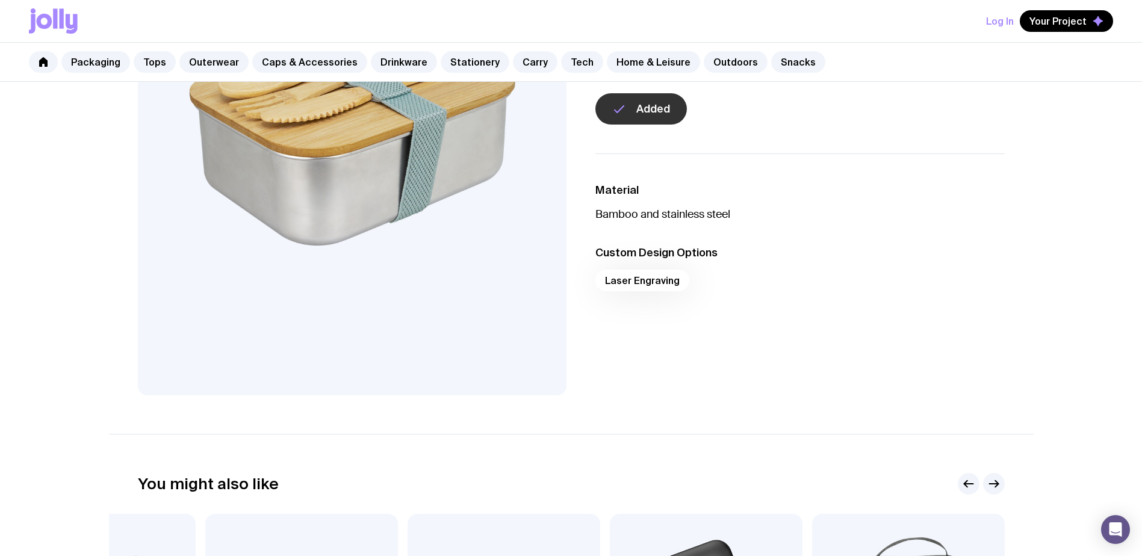
scroll to position [60, 0]
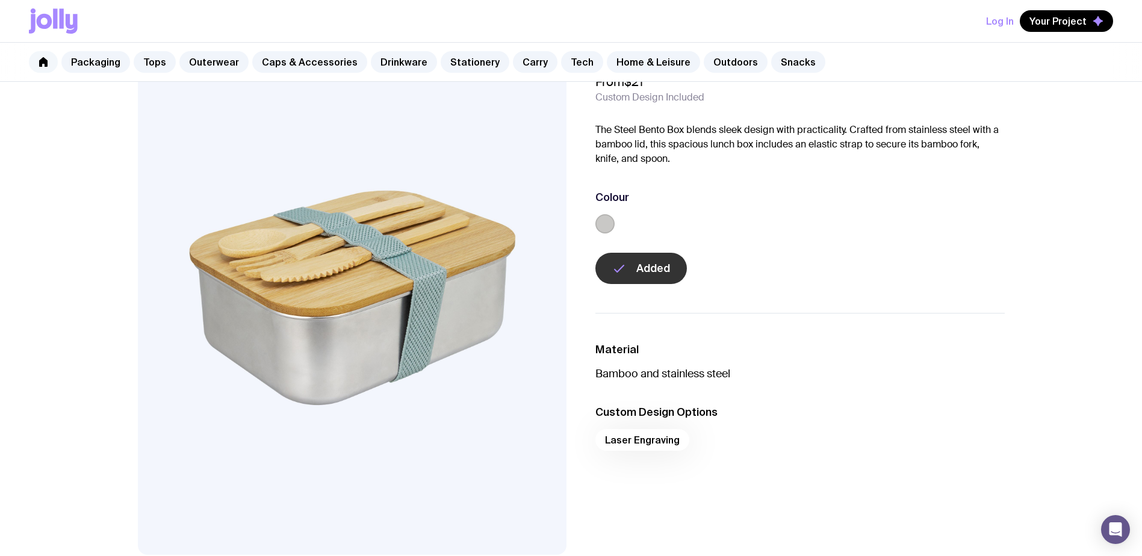
click at [46, 63] on icon at bounding box center [43, 62] width 8 height 10
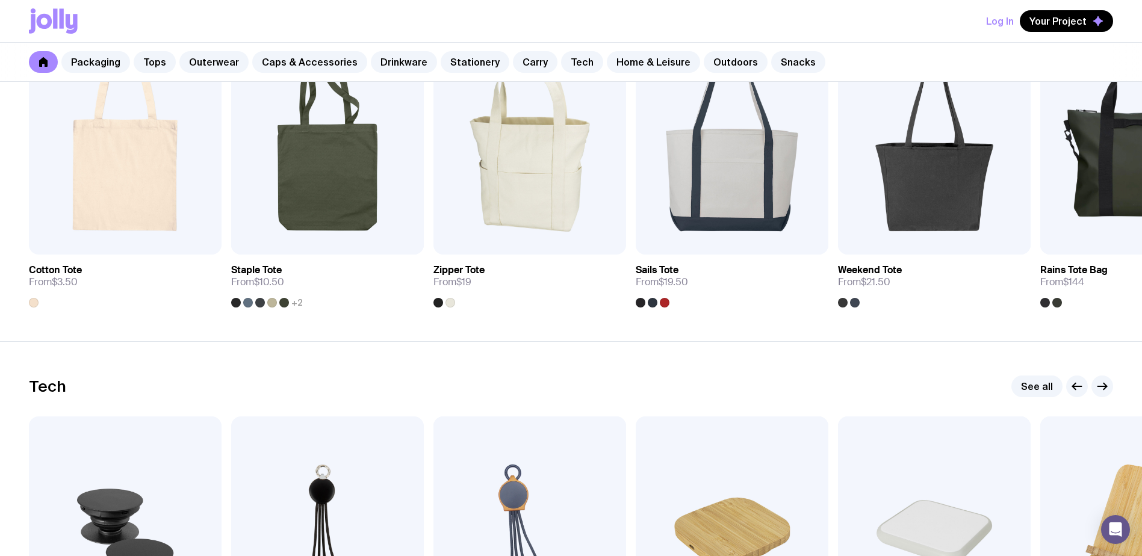
scroll to position [2649, 0]
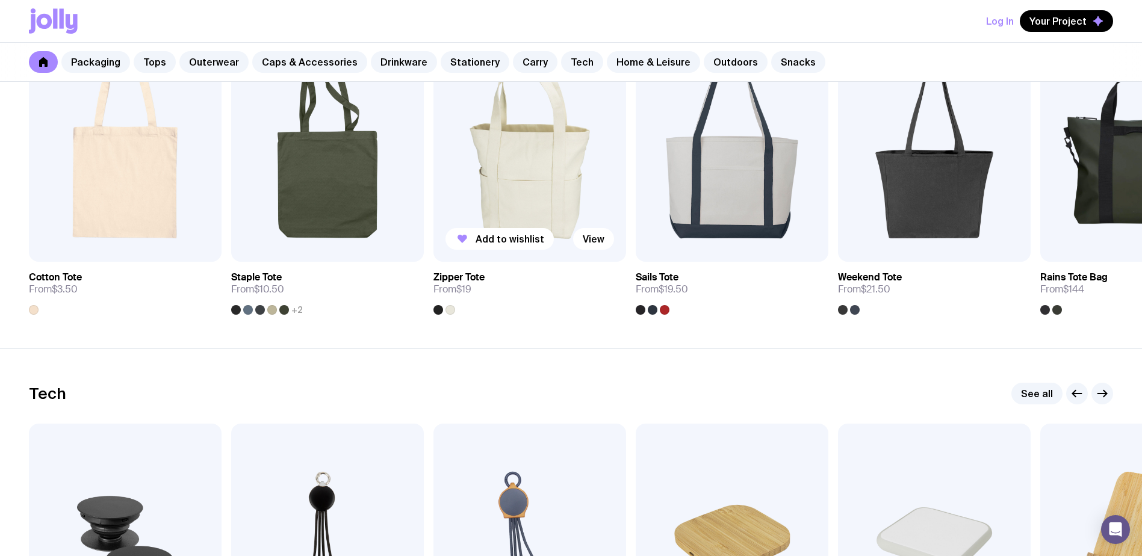
click at [572, 190] on img at bounding box center [529, 146] width 193 height 231
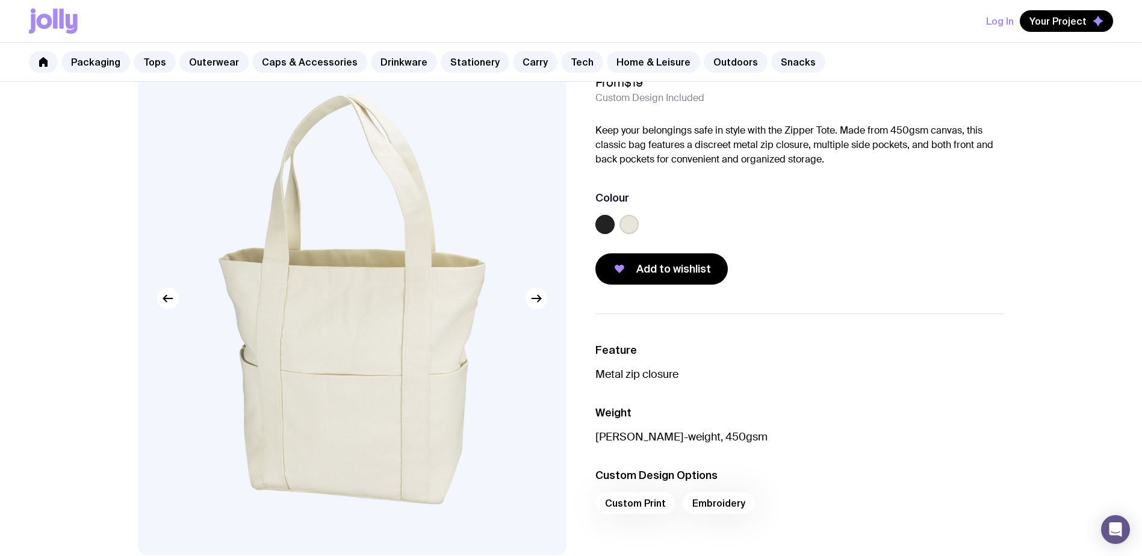
scroll to position [60, 0]
click at [657, 508] on div "Custom Print Embroidery" at bounding box center [799, 506] width 409 height 29
click at [708, 504] on div "Custom Print Embroidery" at bounding box center [799, 506] width 409 height 29
click at [665, 275] on span "Add to wishlist" at bounding box center [673, 268] width 75 height 14
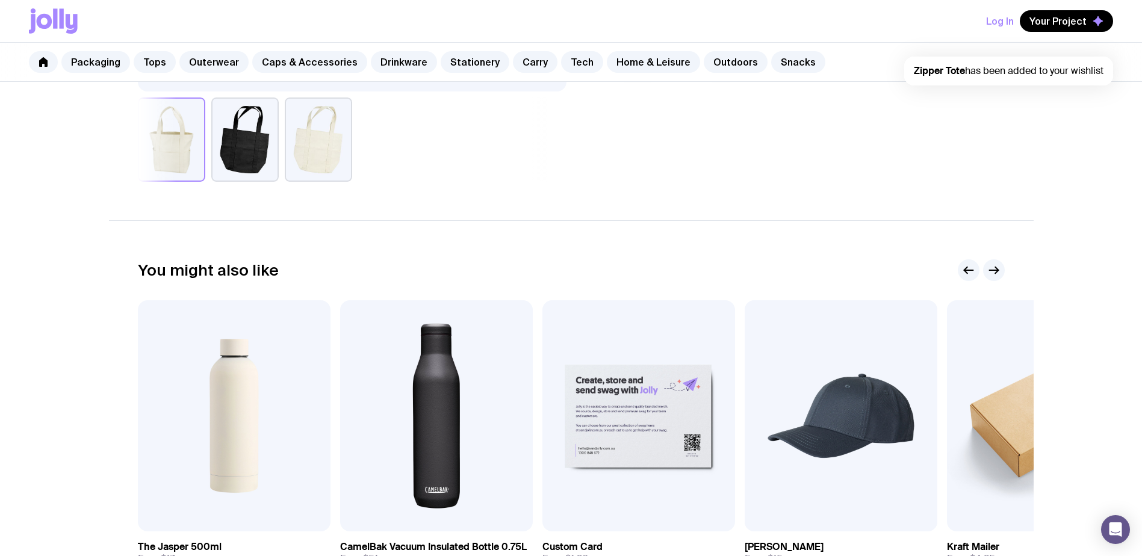
scroll to position [542, 0]
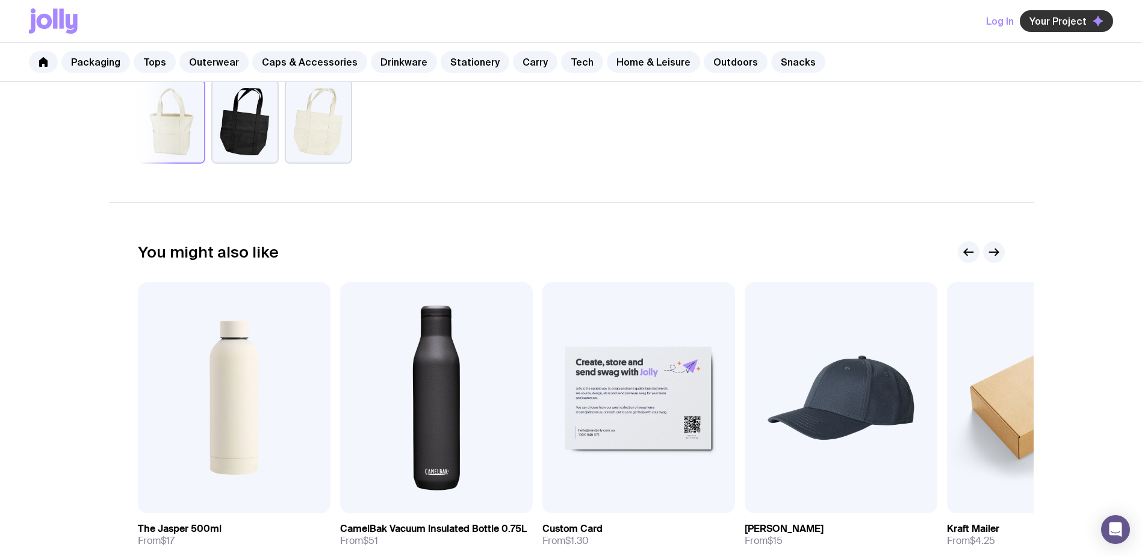
click at [1063, 24] on span "Your Project" at bounding box center [1057, 21] width 57 height 12
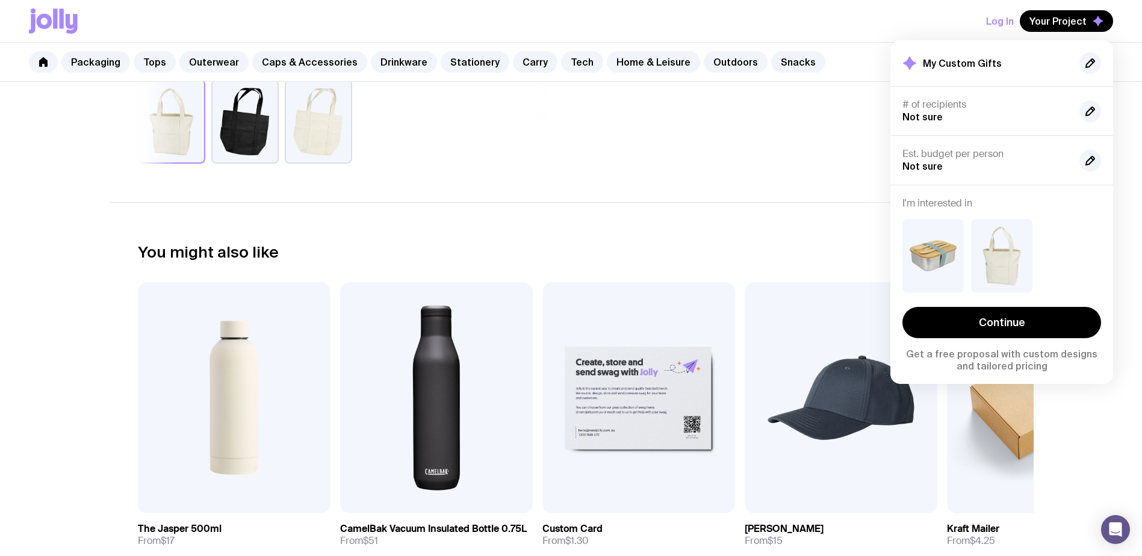
click at [999, 23] on button "Log In" at bounding box center [1000, 21] width 28 height 22
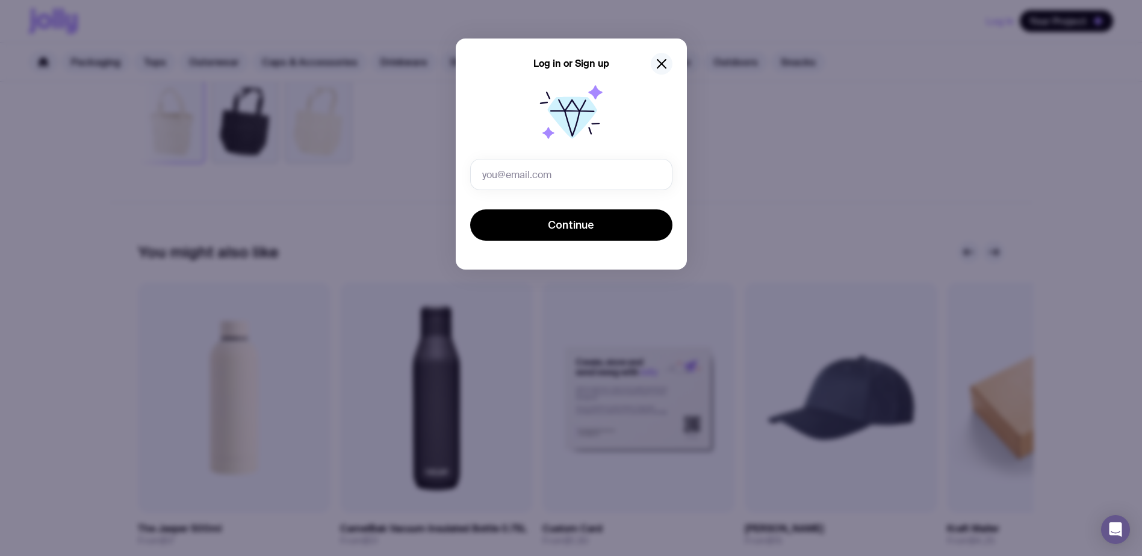
click at [654, 63] on icon "button" at bounding box center [661, 64] width 14 height 14
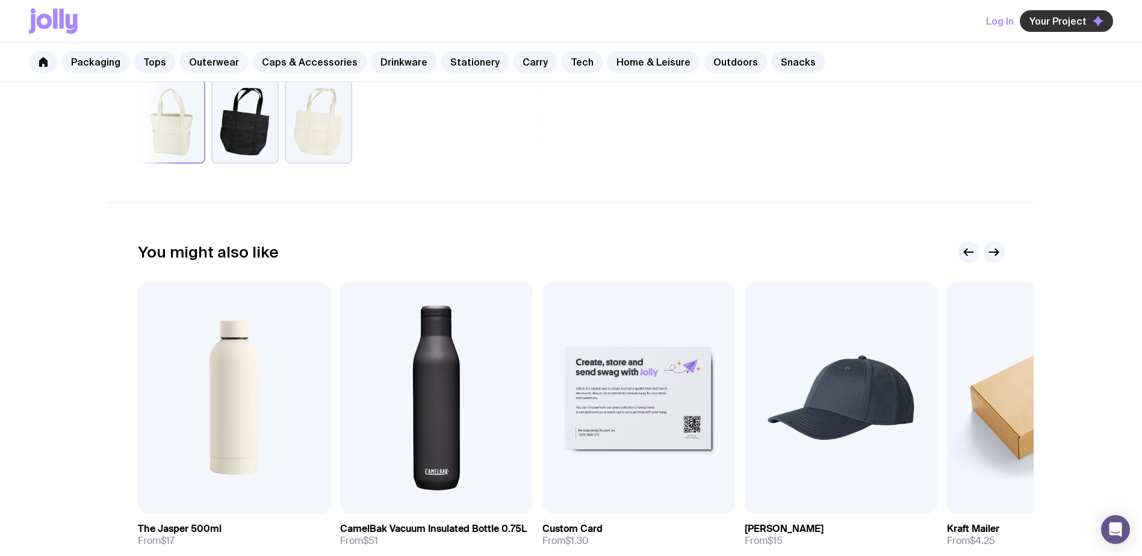
click at [1057, 24] on span "Your Project" at bounding box center [1057, 21] width 57 height 12
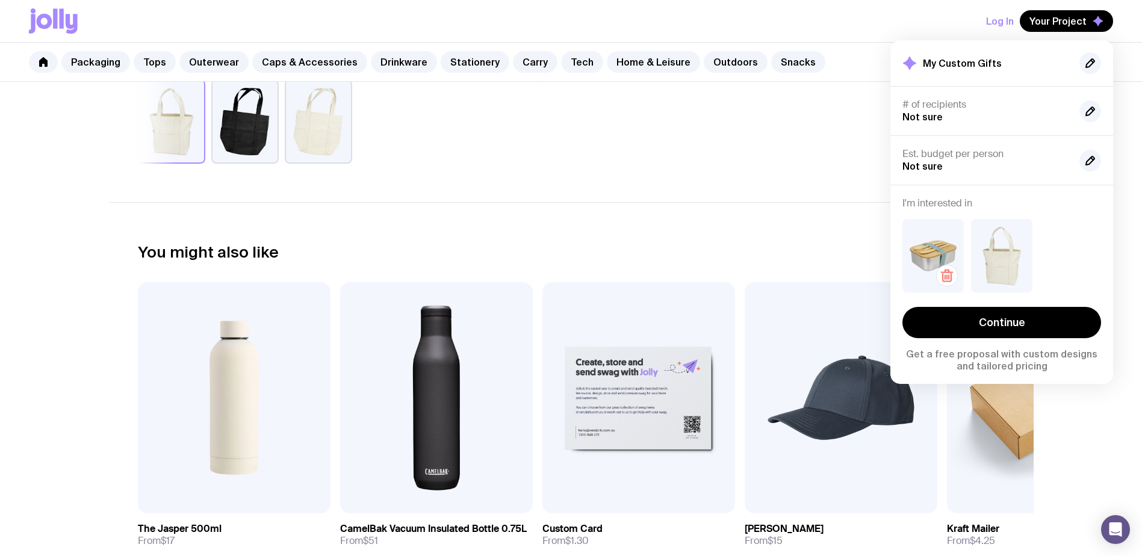
click at [943, 238] on img at bounding box center [932, 255] width 61 height 73
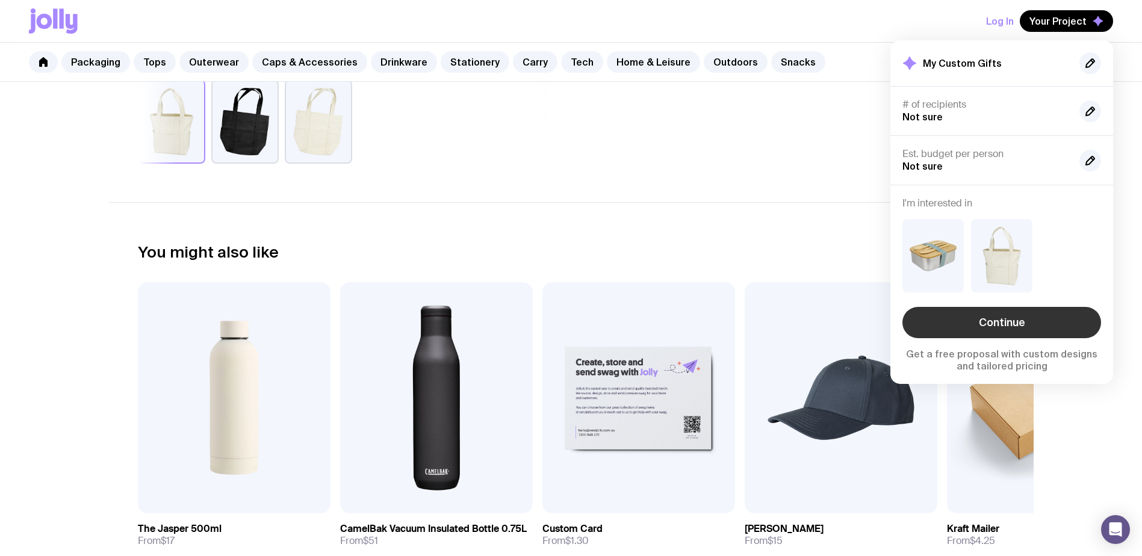
click at [1046, 317] on link "Continue" at bounding box center [1001, 322] width 199 height 31
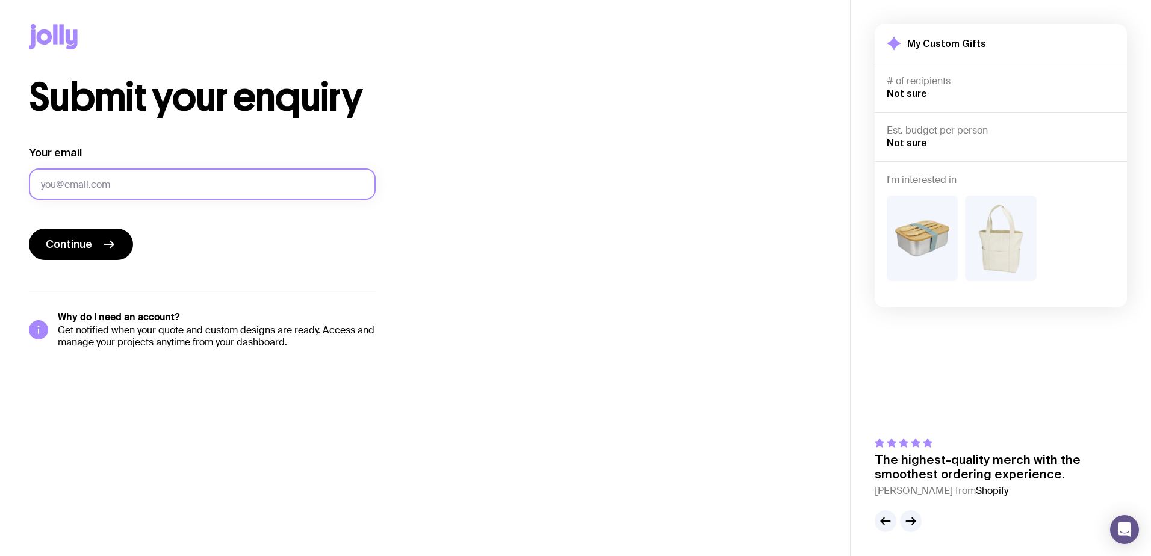
click at [110, 184] on input "Your email" at bounding box center [202, 184] width 347 height 31
type input "[EMAIL_ADDRESS][DOMAIN_NAME]"
click at [99, 244] on button "Continue" at bounding box center [81, 244] width 104 height 31
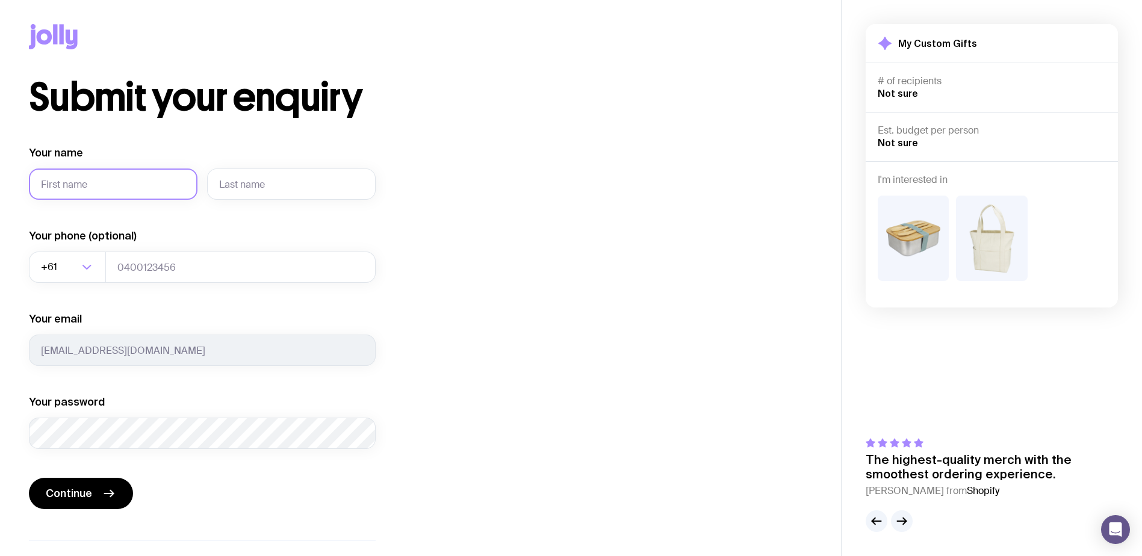
click at [67, 188] on input "Your name" at bounding box center [113, 184] width 169 height 31
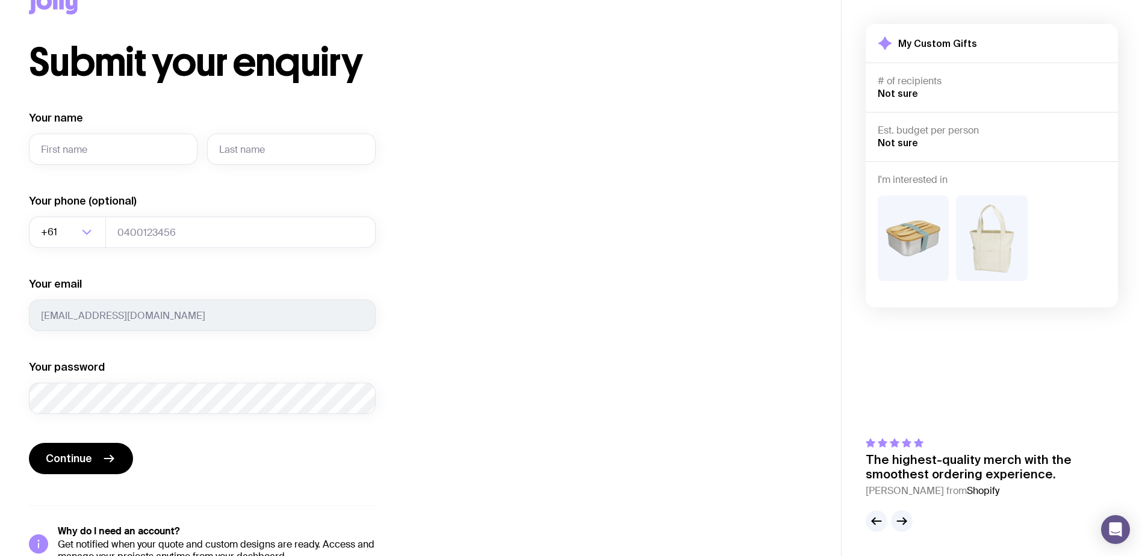
scroll to position [66, 0]
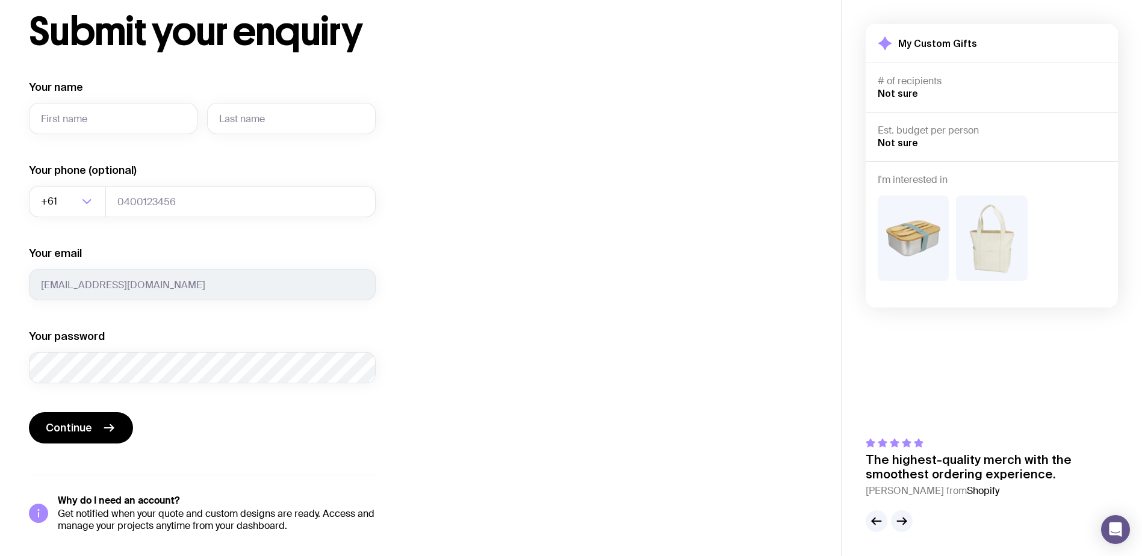
click at [503, 317] on div "Submit your enquiry Your name Required Your phone (optional) +61 Loading... You…" at bounding box center [420, 273] width 783 height 520
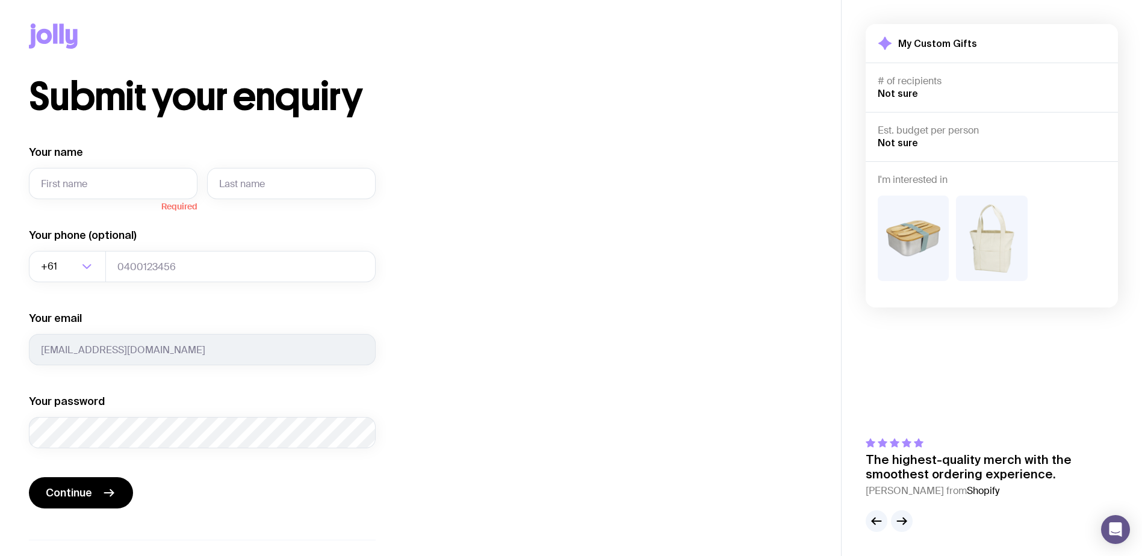
scroll to position [0, 0]
click at [62, 185] on input "Your name" at bounding box center [113, 184] width 169 height 31
type input "[PERSON_NAME]"
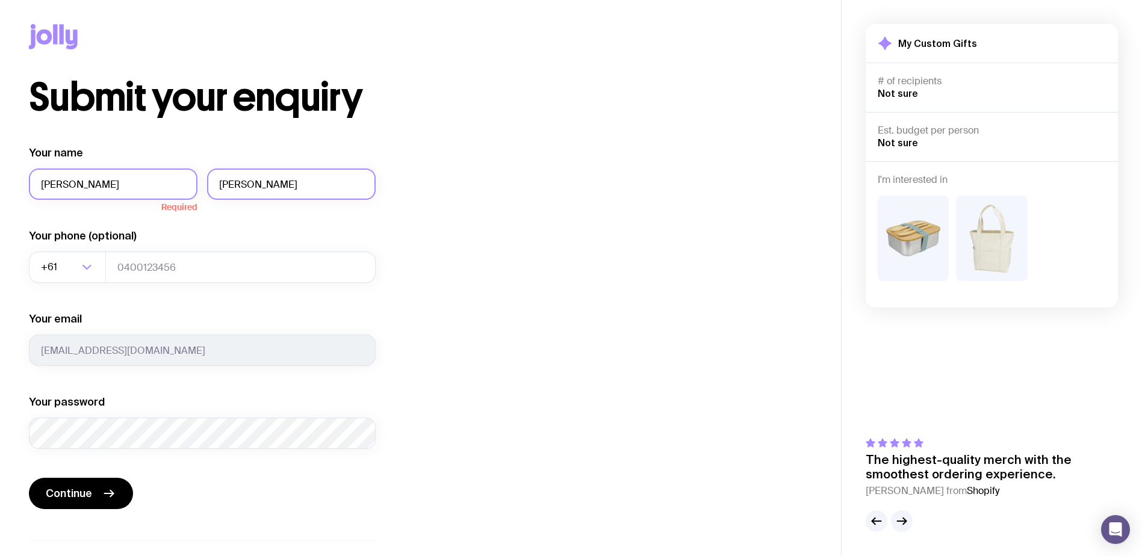
type input "0402415837"
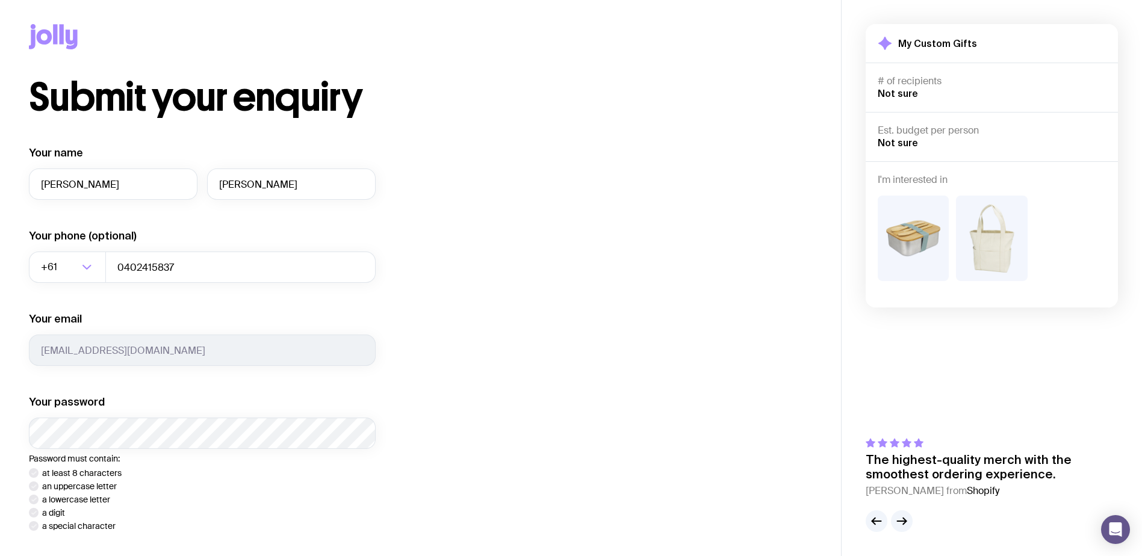
click at [51, 29] on icon at bounding box center [53, 36] width 49 height 25
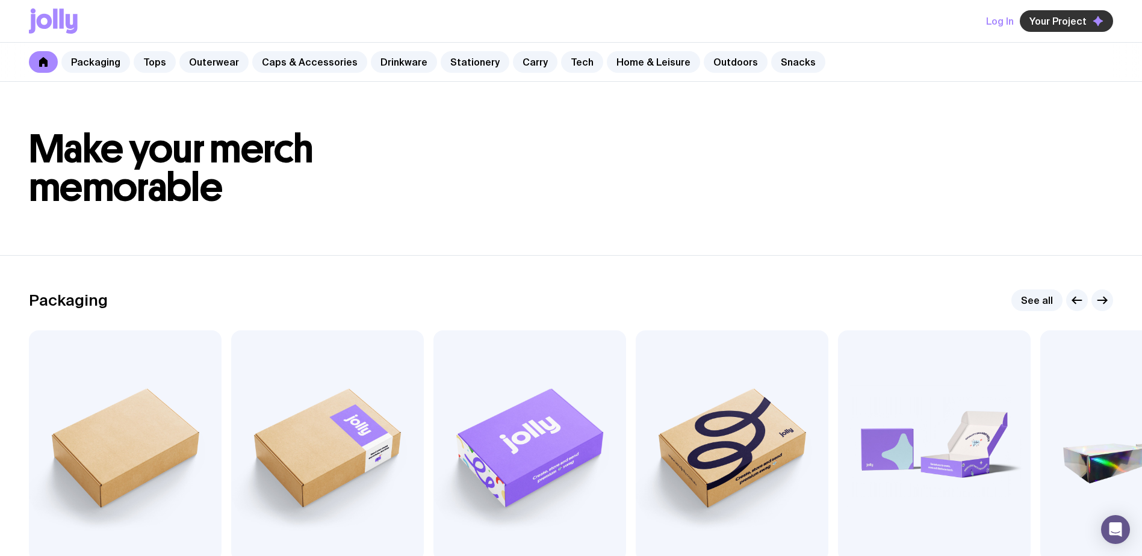
click at [1075, 14] on button "Your Project" at bounding box center [1066, 21] width 93 height 22
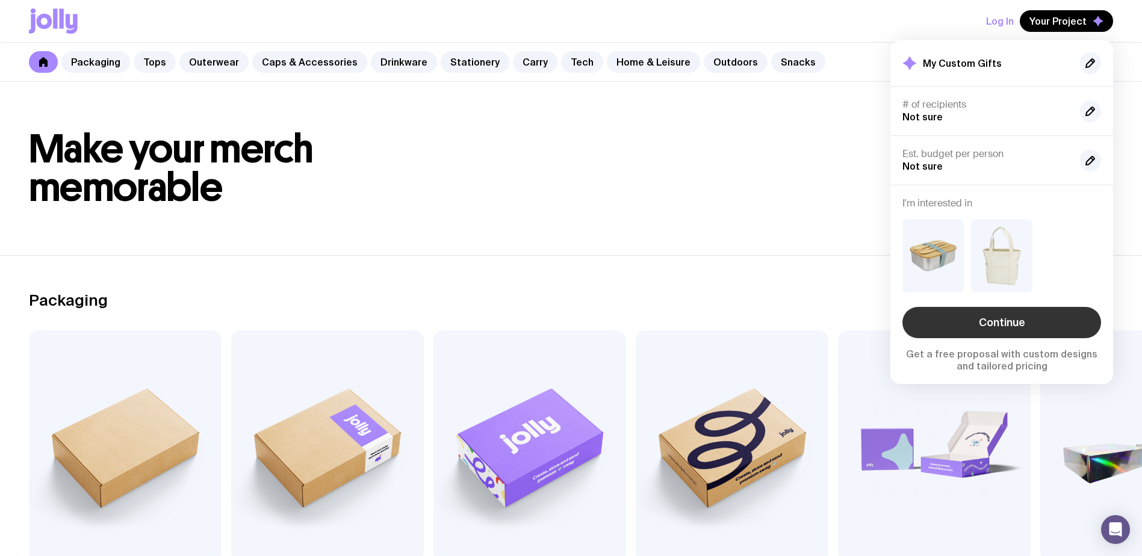
click at [1008, 320] on link "Continue" at bounding box center [1001, 322] width 199 height 31
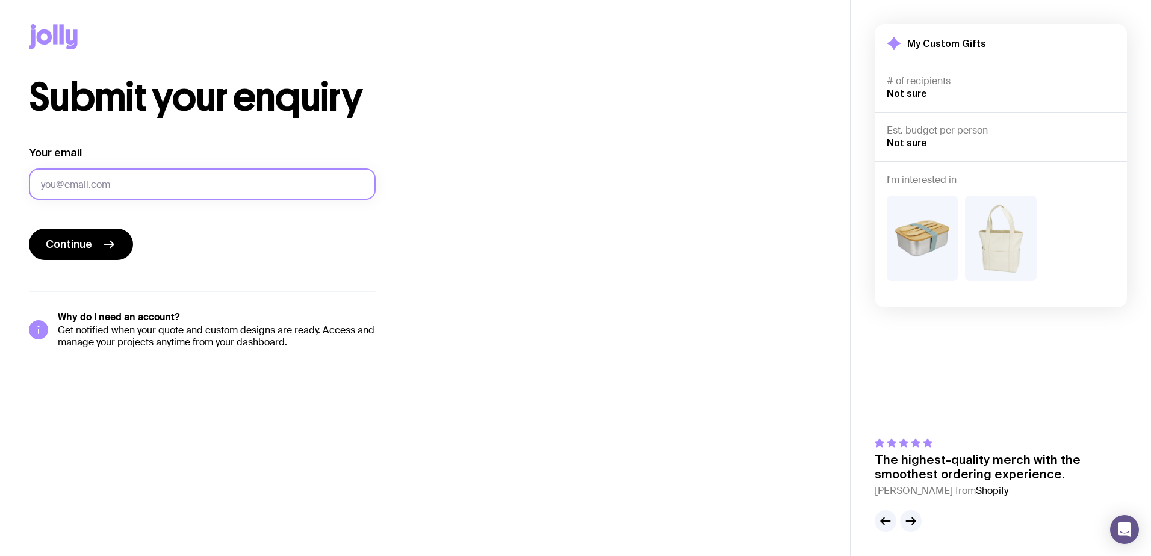
click at [101, 185] on input "Your email" at bounding box center [202, 184] width 347 height 31
type input "[PERSON_NAME][EMAIL_ADDRESS][PERSON_NAME][DOMAIN_NAME]"
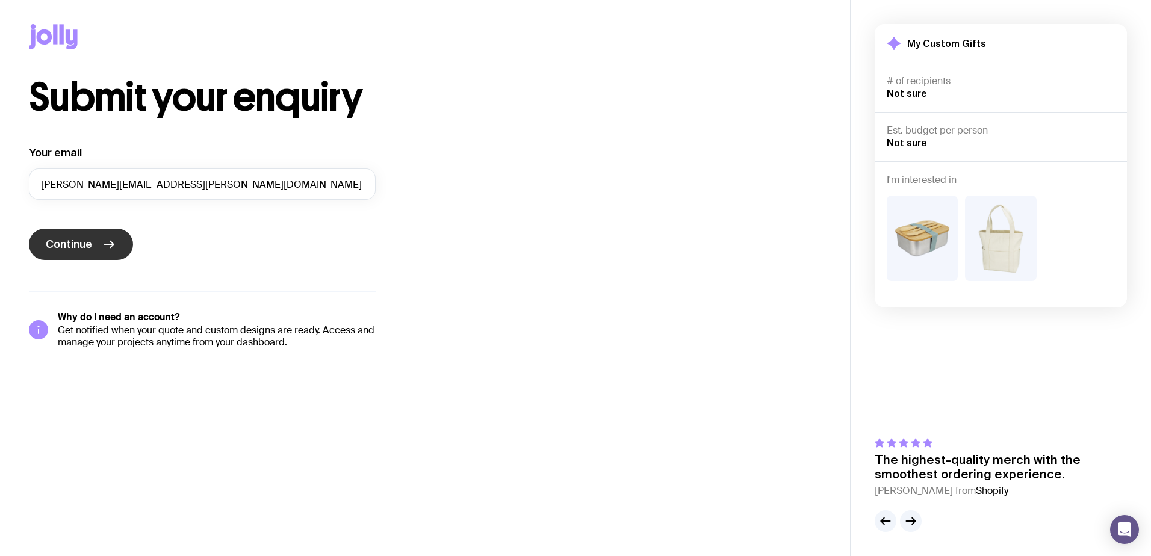
click at [111, 241] on icon "submit" at bounding box center [109, 244] width 14 height 14
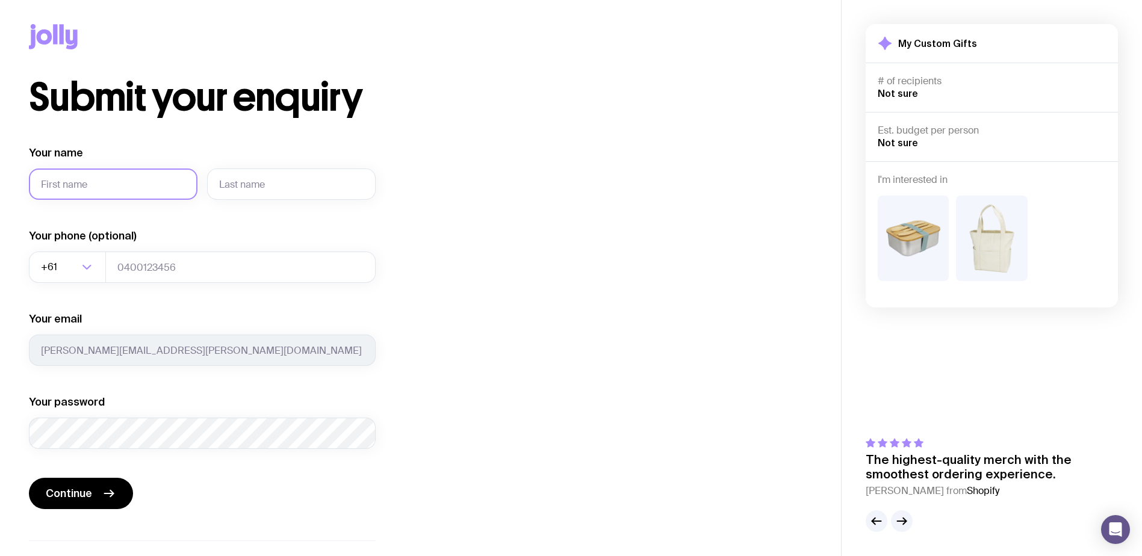
click at [114, 183] on input "Your name" at bounding box center [113, 184] width 169 height 31
type input "[PERSON_NAME]"
type input "0402415837"
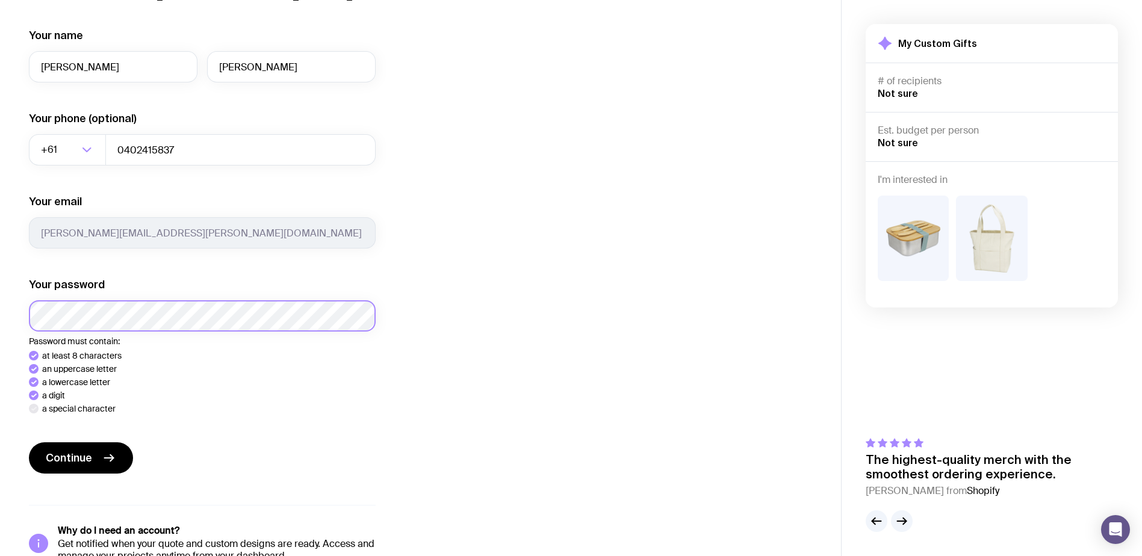
scroll to position [120, 0]
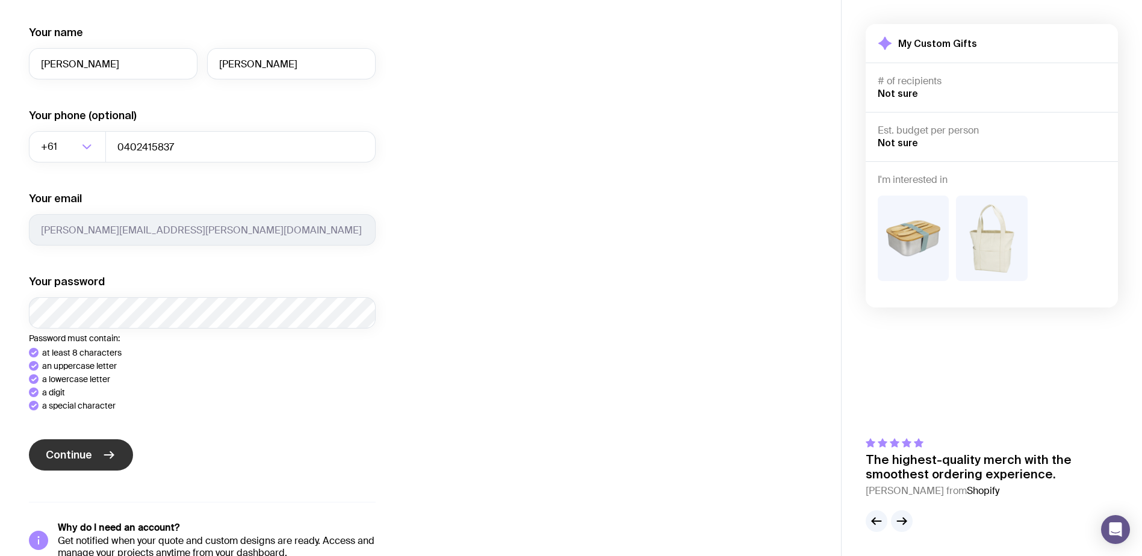
click at [121, 440] on button "Continue" at bounding box center [81, 454] width 104 height 31
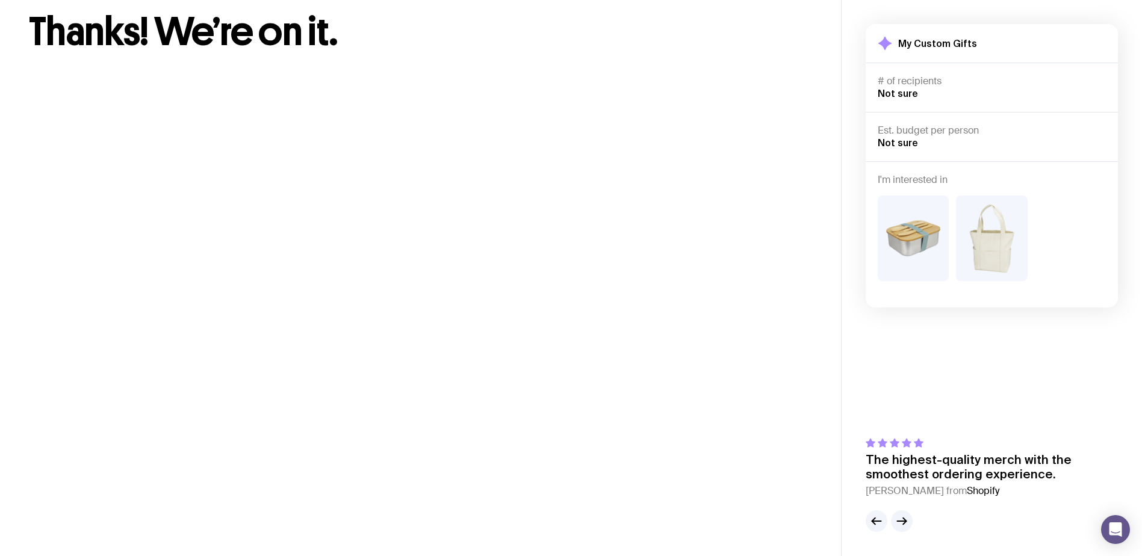
scroll to position [0, 0]
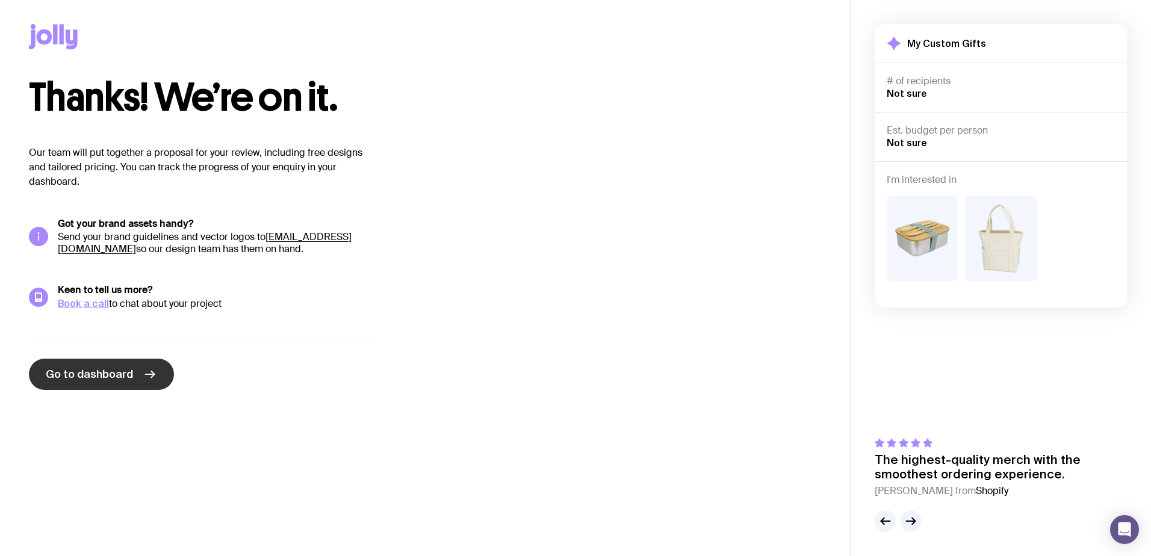
click at [143, 376] on icon at bounding box center [150, 374] width 14 height 14
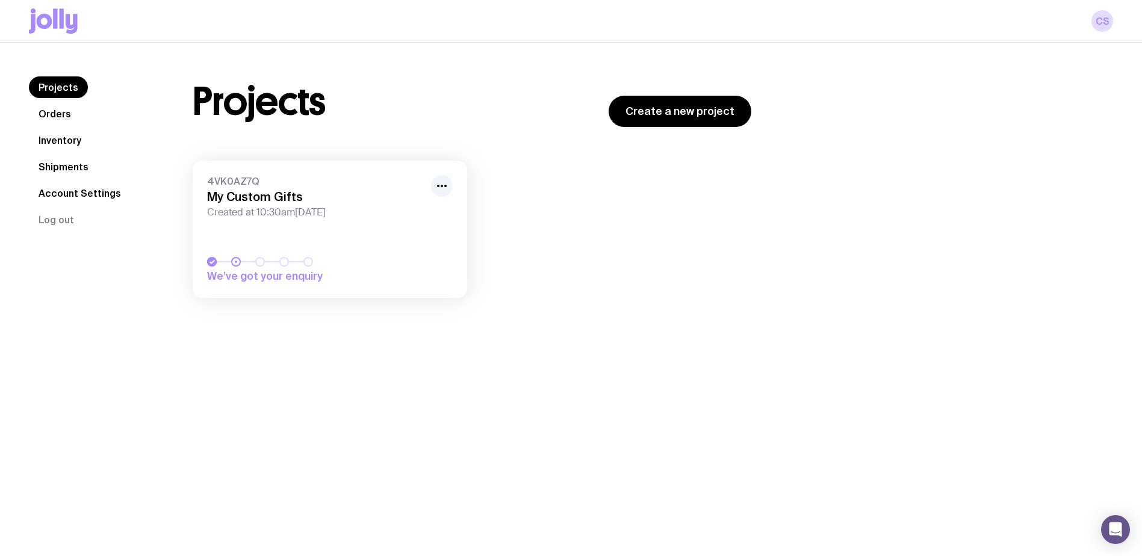
click at [266, 213] on span "Created at 10:30am[DATE]" at bounding box center [315, 212] width 217 height 12
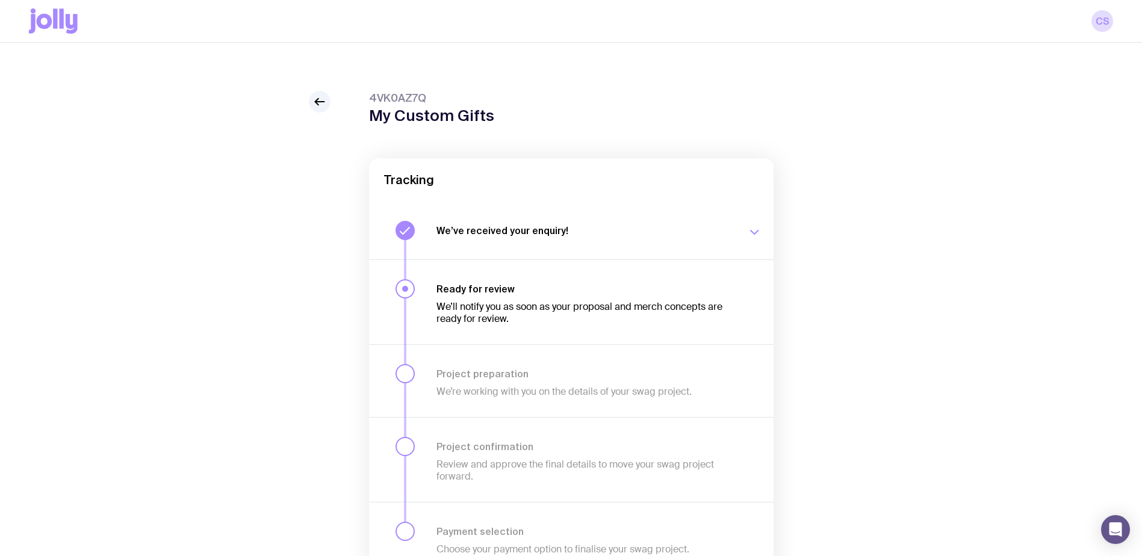
click at [541, 246] on button "We’ve received your enquiry! Our team is on it and preparing your proposal now.…" at bounding box center [571, 231] width 405 height 58
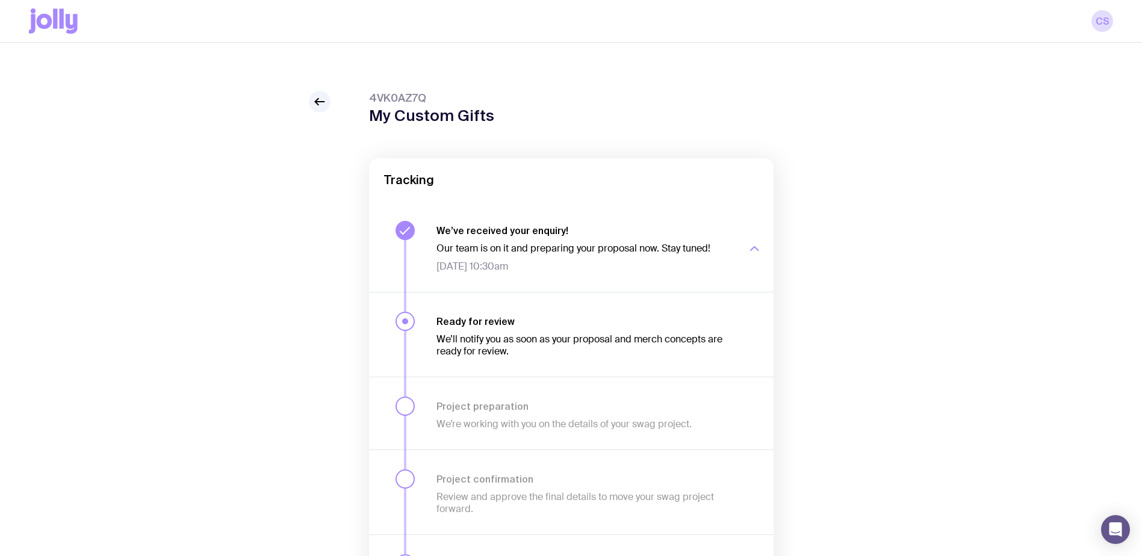
click at [555, 228] on h3 "We’ve received your enquiry!" at bounding box center [584, 231] width 296 height 12
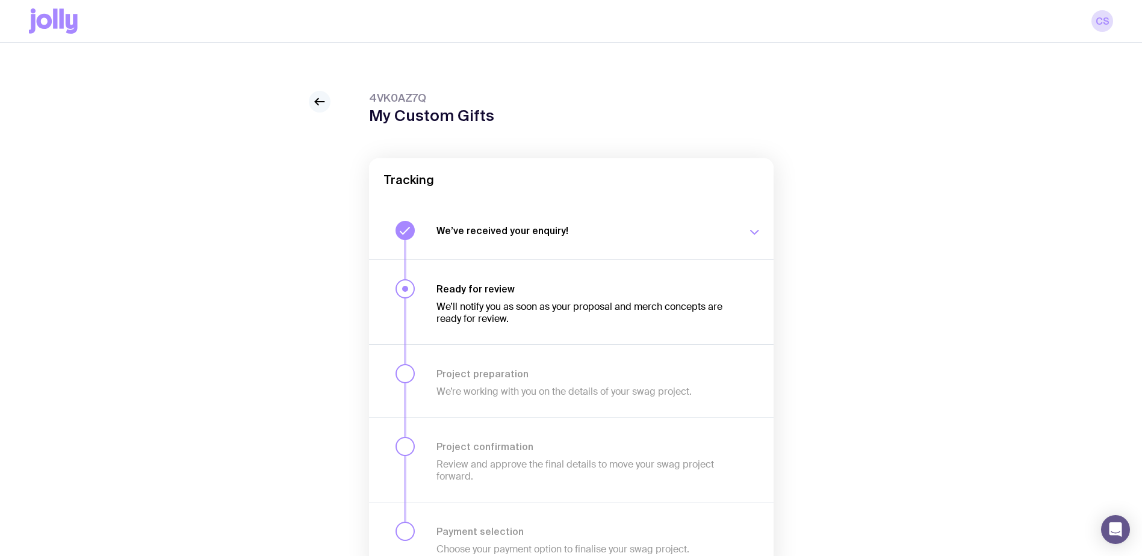
click at [320, 102] on icon at bounding box center [319, 102] width 9 height 0
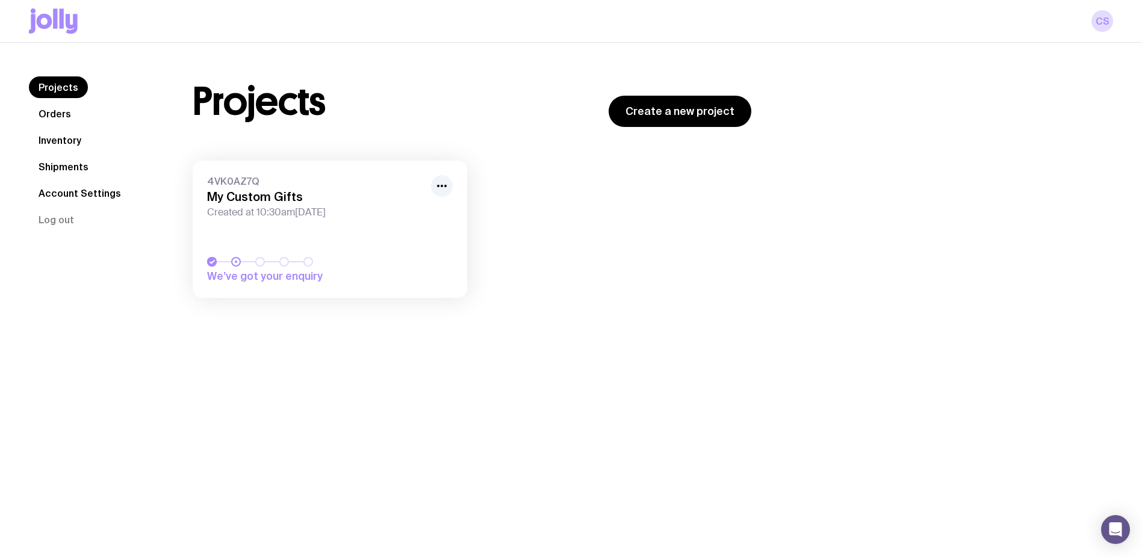
click at [64, 11] on icon at bounding box center [53, 20] width 49 height 25
